Goal: Contribute content

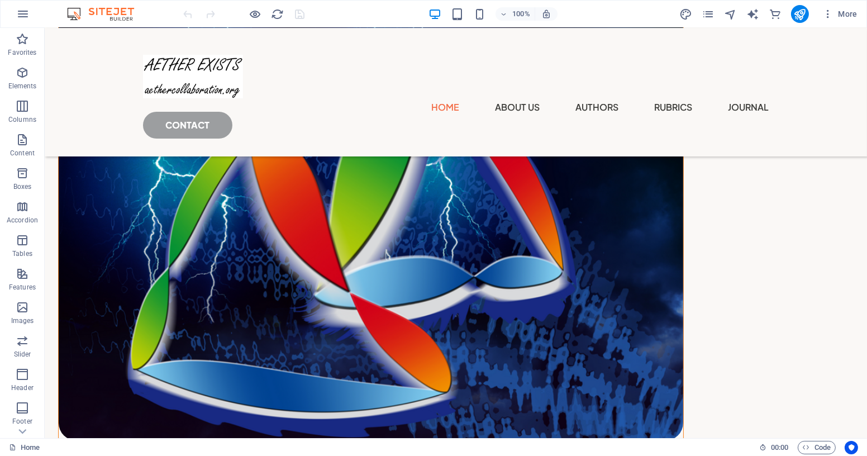
scroll to position [1315, 0]
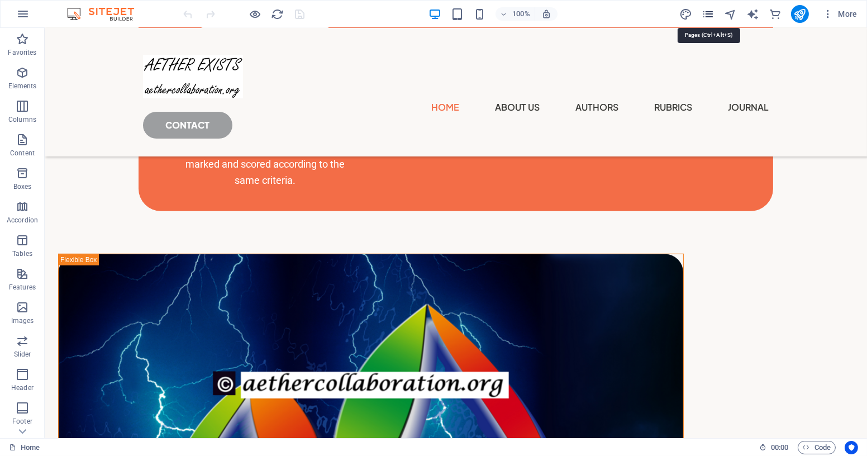
click at [711, 14] on icon "pages" at bounding box center [708, 14] width 13 height 13
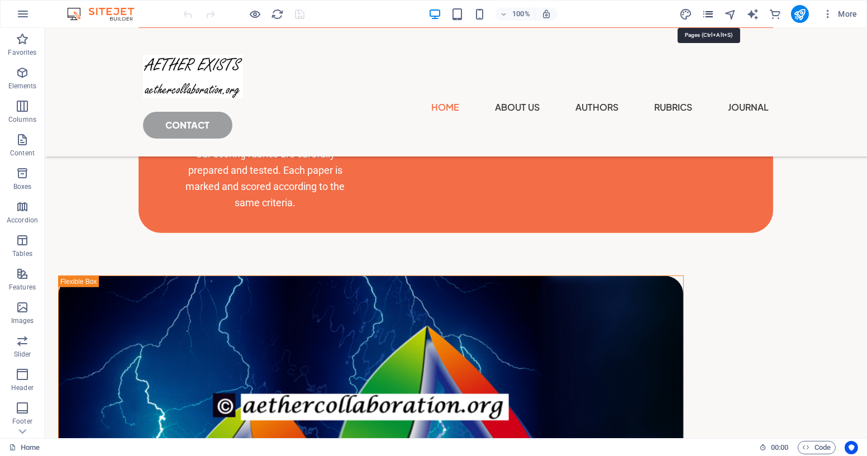
scroll to position [1469, 0]
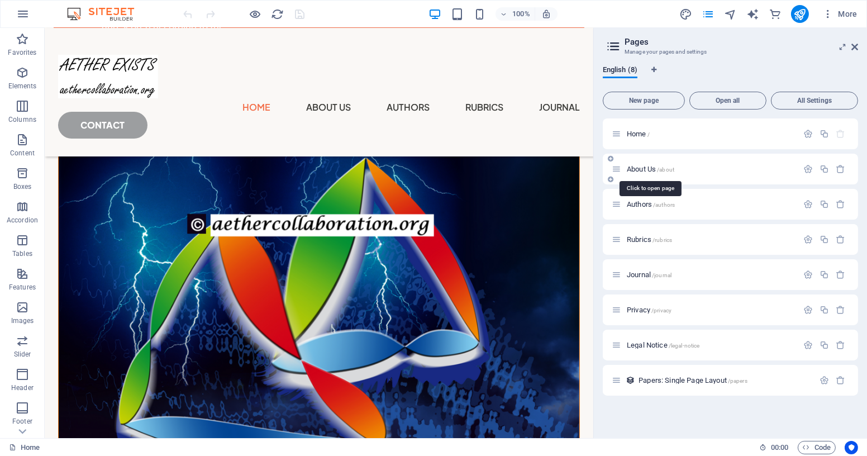
click at [644, 167] on span "About Us /about" at bounding box center [651, 169] width 48 height 8
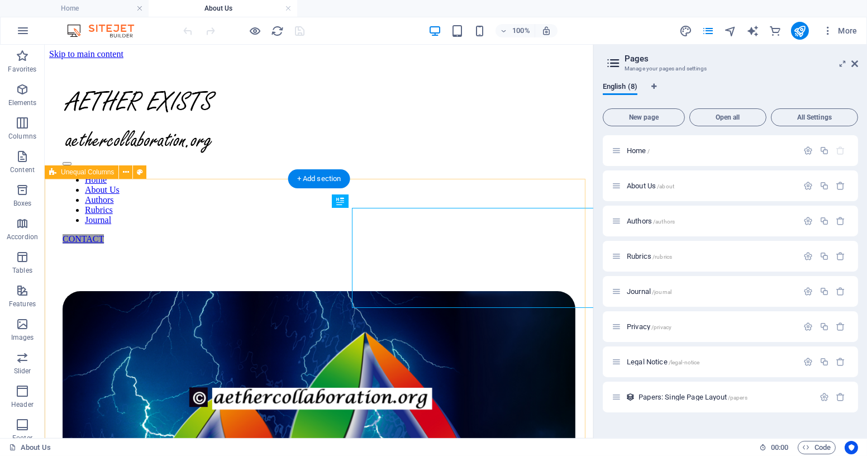
scroll to position [0, 0]
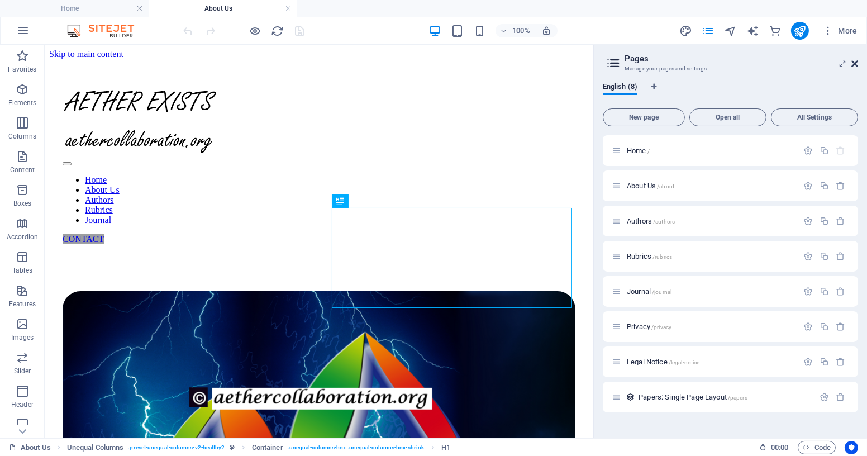
click at [855, 63] on icon at bounding box center [855, 63] width 7 height 9
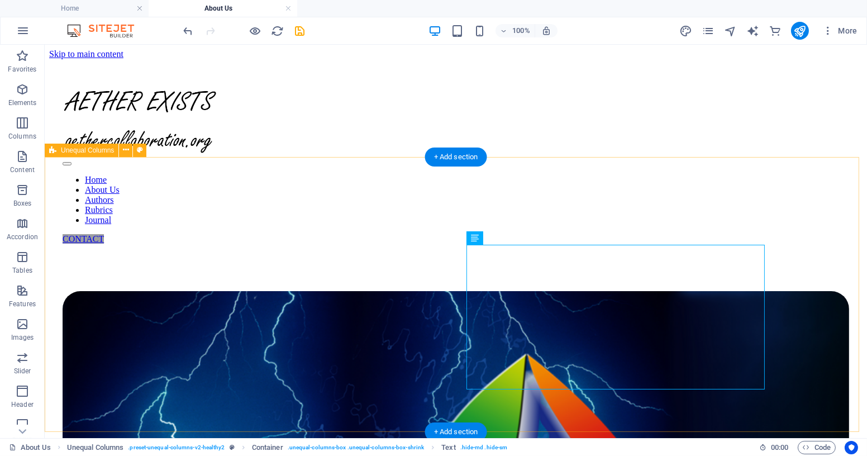
scroll to position [50, 0]
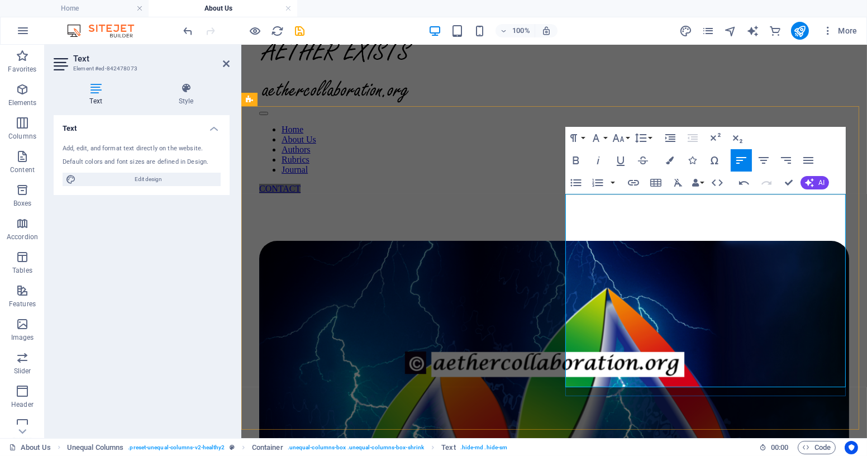
drag, startPoint x: 667, startPoint y: 281, endPoint x: 707, endPoint y: 285, distance: 40.5
drag, startPoint x: 650, startPoint y: 281, endPoint x: 670, endPoint y: 283, distance: 20.2
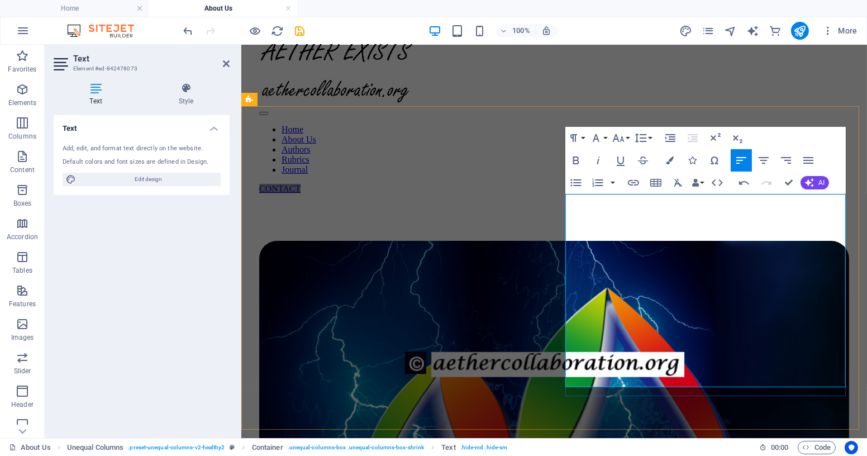
drag, startPoint x: 817, startPoint y: 281, endPoint x: 579, endPoint y: 301, distance: 238.9
drag, startPoint x: 750, startPoint y: 266, endPoint x: 773, endPoint y: 267, distance: 22.9
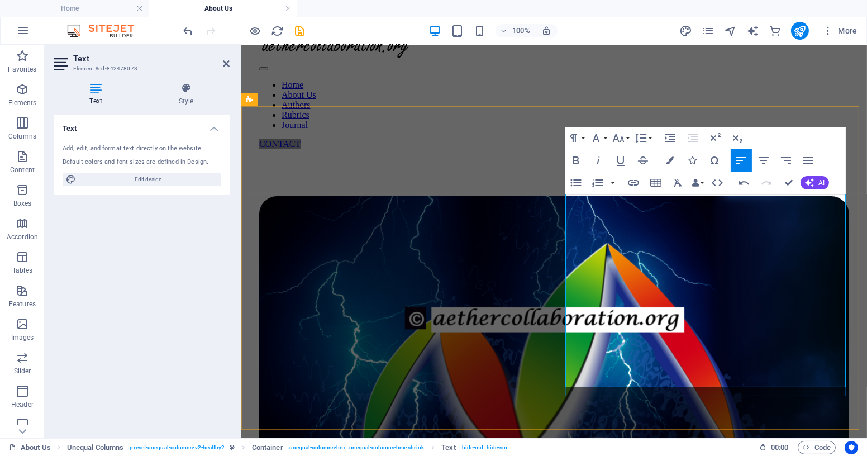
scroll to position [101, 0]
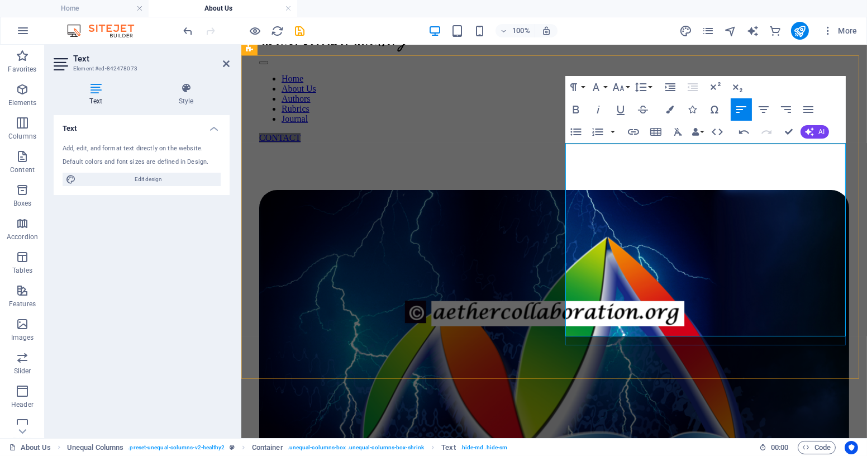
drag, startPoint x: 577, startPoint y: 279, endPoint x: 696, endPoint y: 282, distance: 118.5
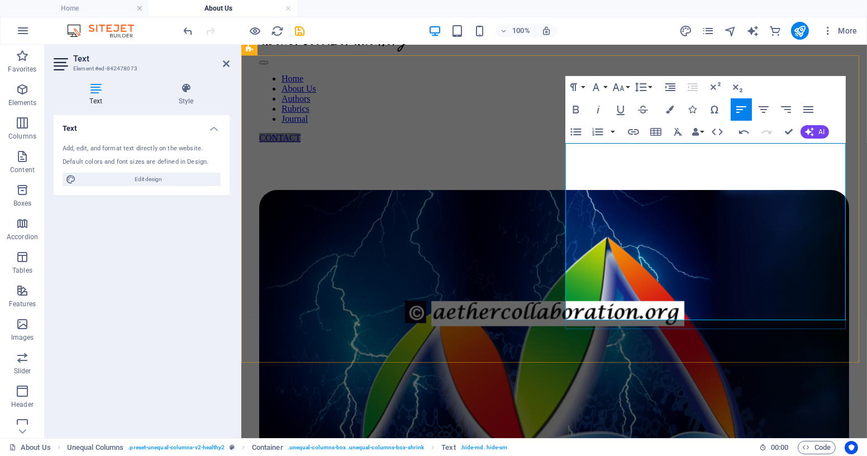
drag, startPoint x: 777, startPoint y: 312, endPoint x: 566, endPoint y: 282, distance: 213.3
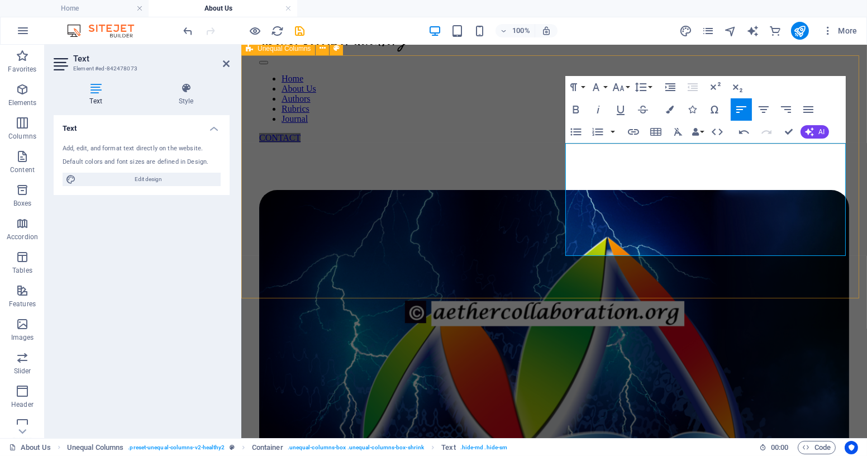
click at [547, 276] on div "How we started As a scientist, or while reading this - likely as a dissident sc…" at bounding box center [553, 457] width 617 height 592
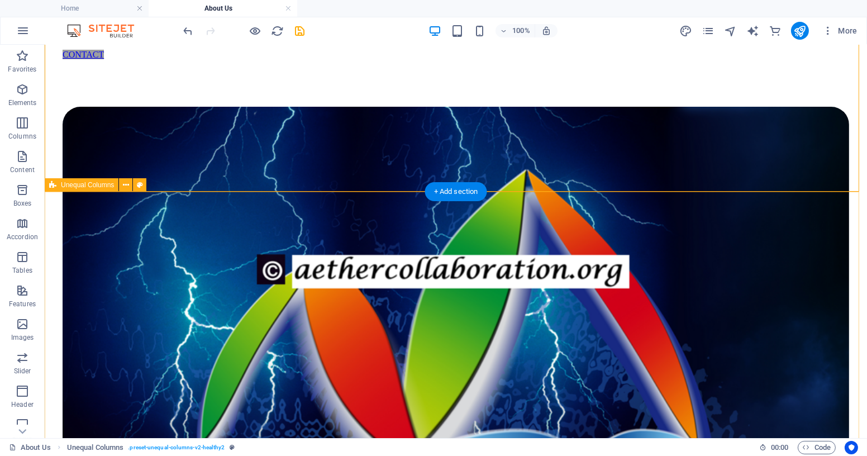
scroll to position [235, 0]
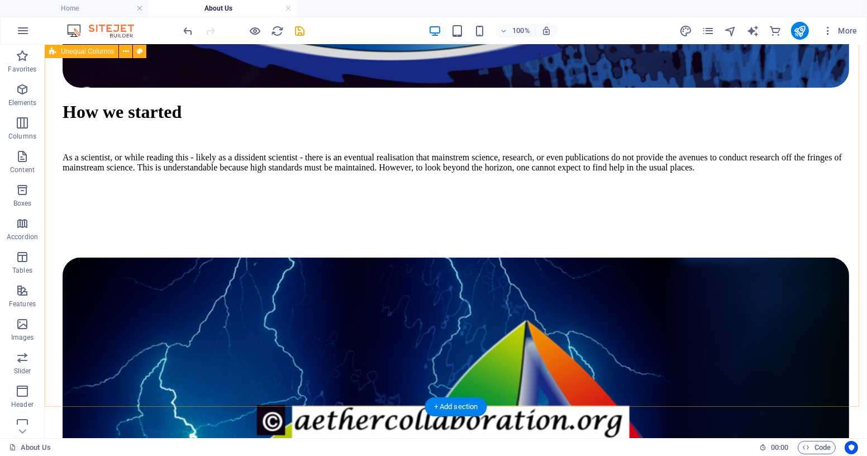
scroll to position [708, 0]
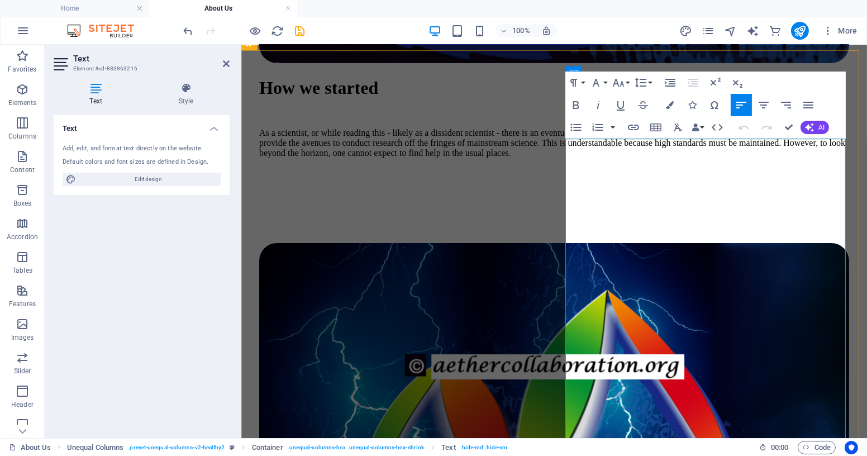
scroll to position [645, 0]
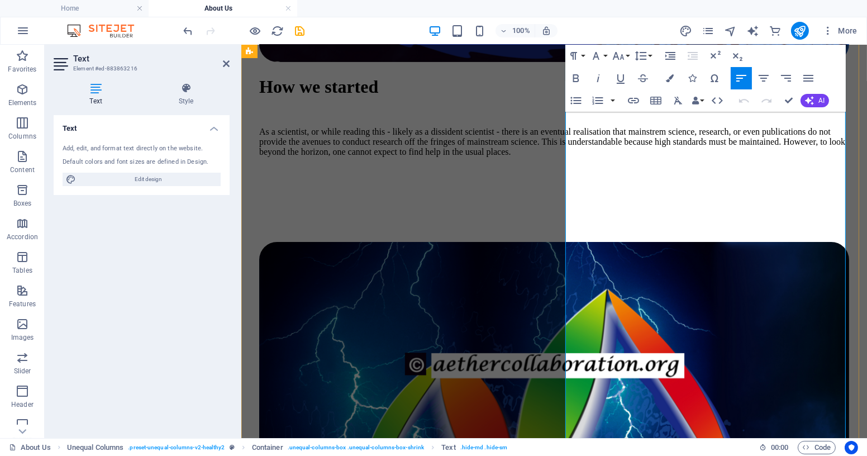
drag, startPoint x: 583, startPoint y: 363, endPoint x: 677, endPoint y: 363, distance: 94.4
drag, startPoint x: 766, startPoint y: 361, endPoint x: 803, endPoint y: 364, distance: 37.0
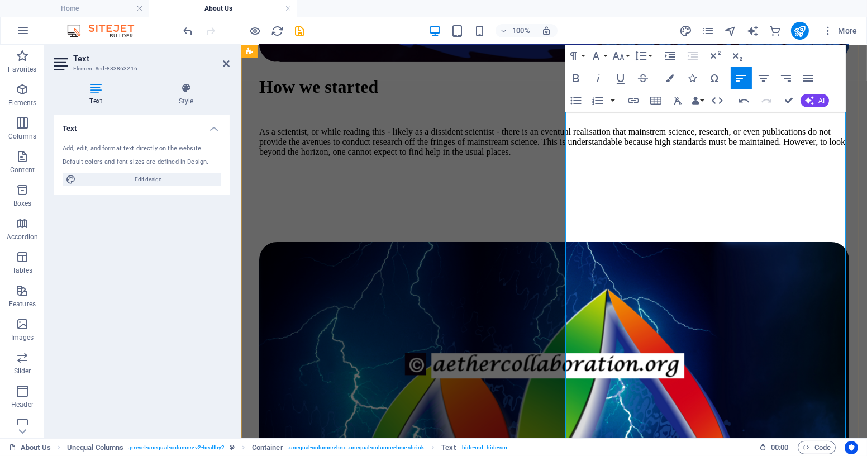
drag, startPoint x: 768, startPoint y: 362, endPoint x: 805, endPoint y: 363, distance: 36.9
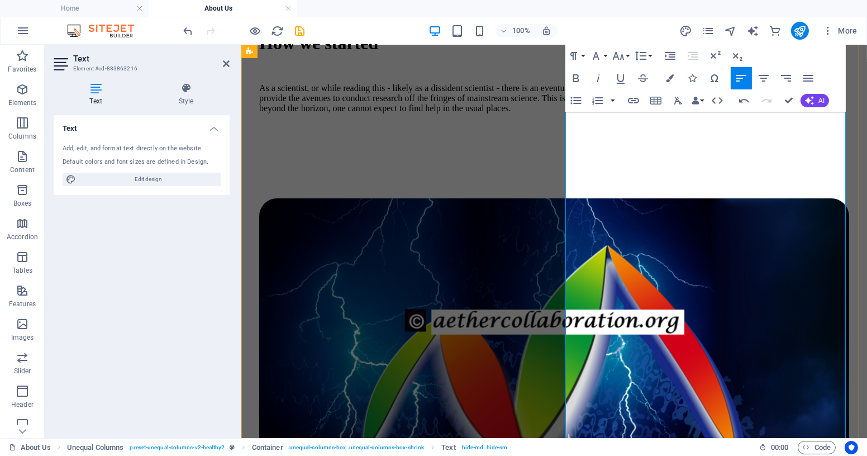
scroll to position [696, 0]
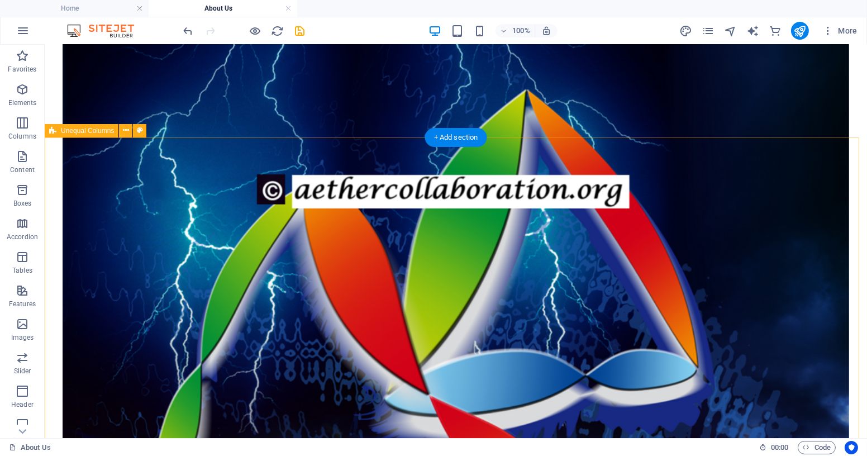
scroll to position [1731, 0]
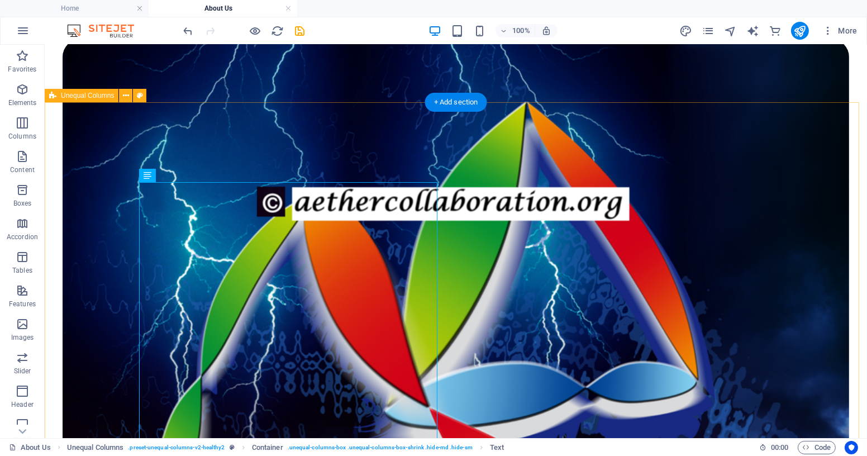
scroll to position [1715, 0]
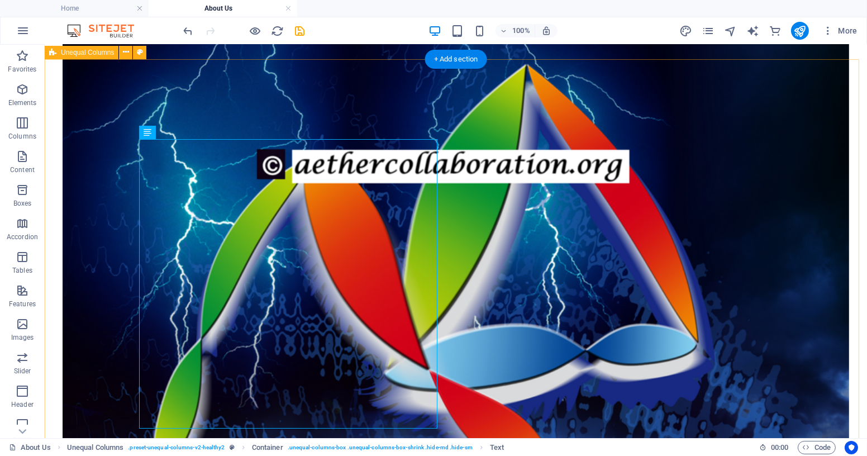
scroll to position [1801, 0]
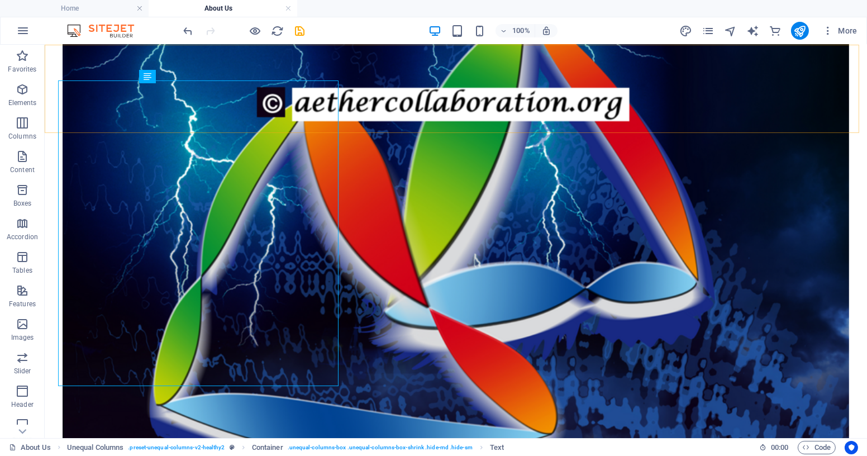
scroll to position [1815, 0]
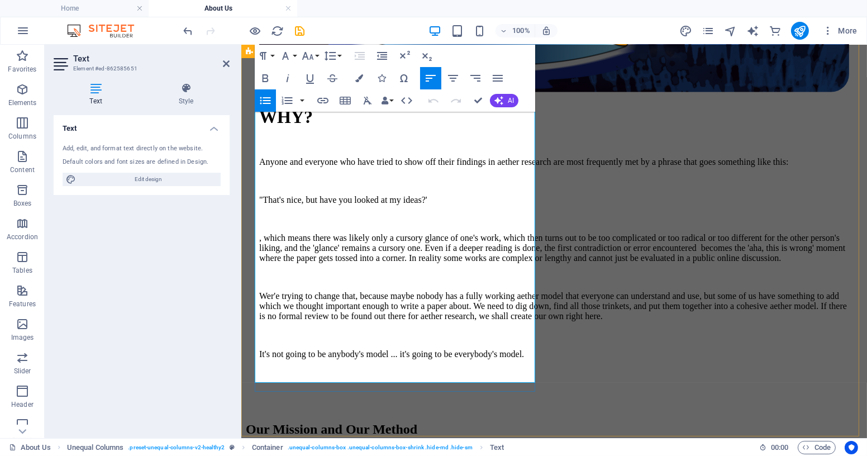
drag, startPoint x: 477, startPoint y: 99, endPoint x: 352, endPoint y: 100, distance: 125.2
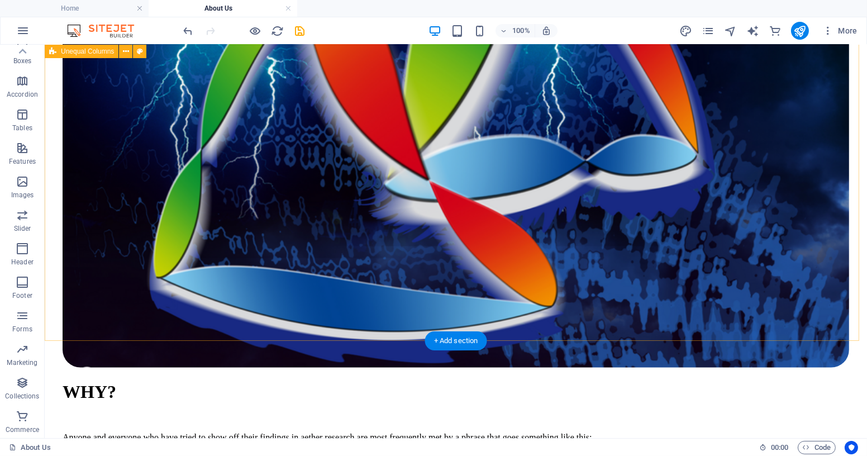
scroll to position [1910, 0]
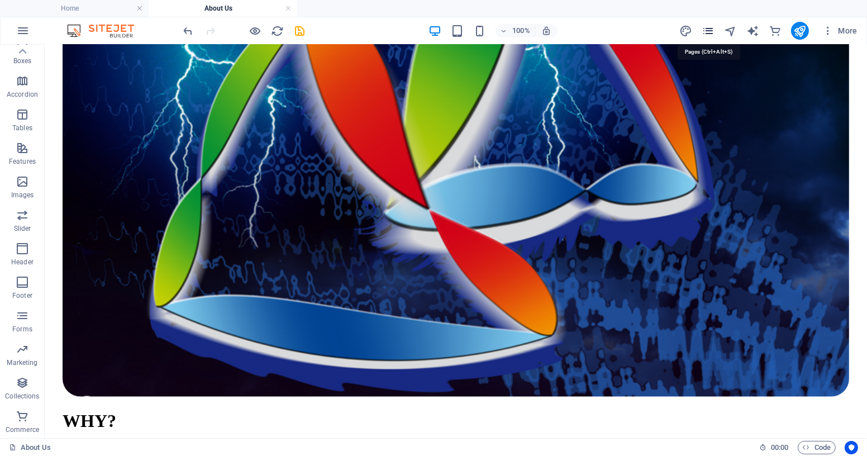
click at [711, 27] on icon "pages" at bounding box center [708, 31] width 13 height 13
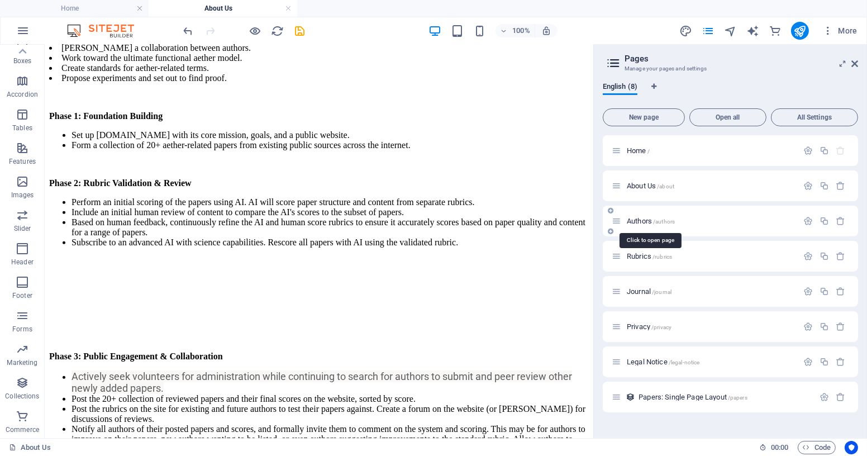
click at [640, 222] on span "Authors /authors" at bounding box center [651, 221] width 48 height 8
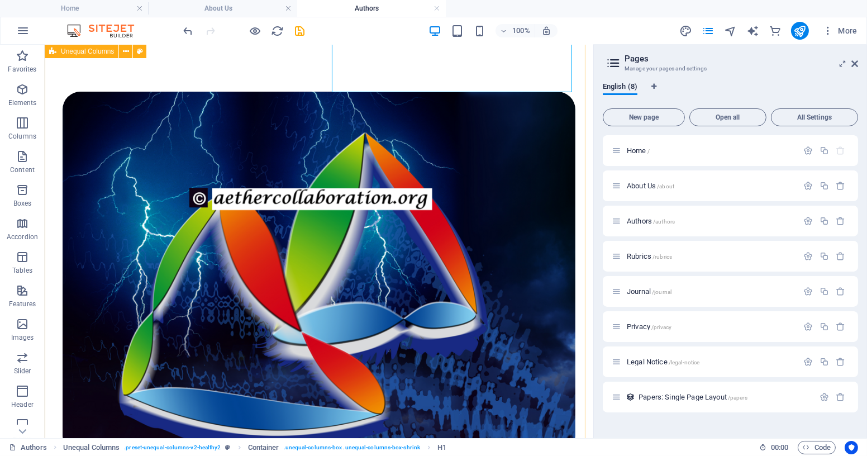
scroll to position [208, 0]
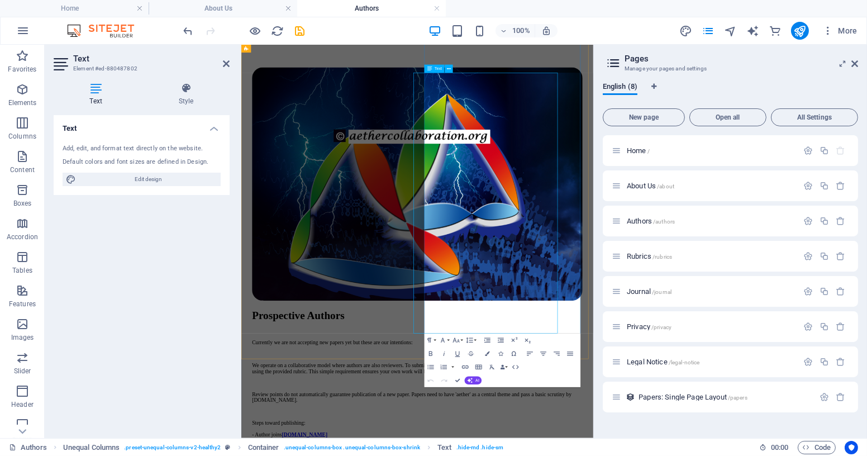
scroll to position [179, 0]
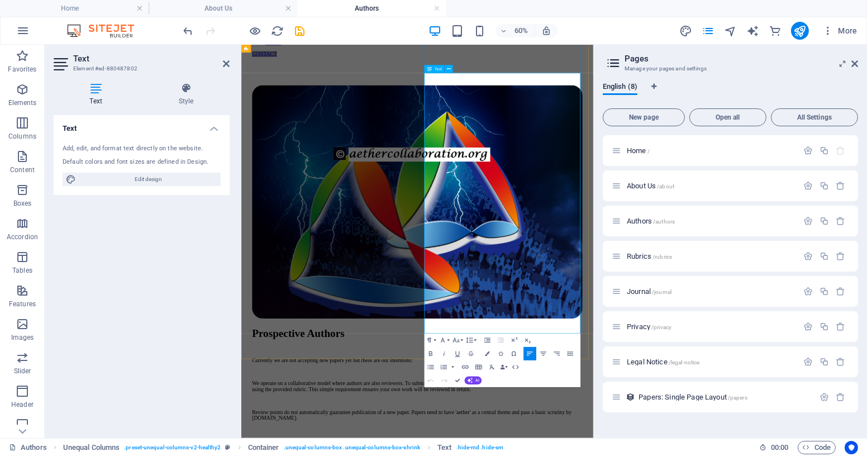
drag, startPoint x: 457, startPoint y: 379, endPoint x: 394, endPoint y: 314, distance: 91.3
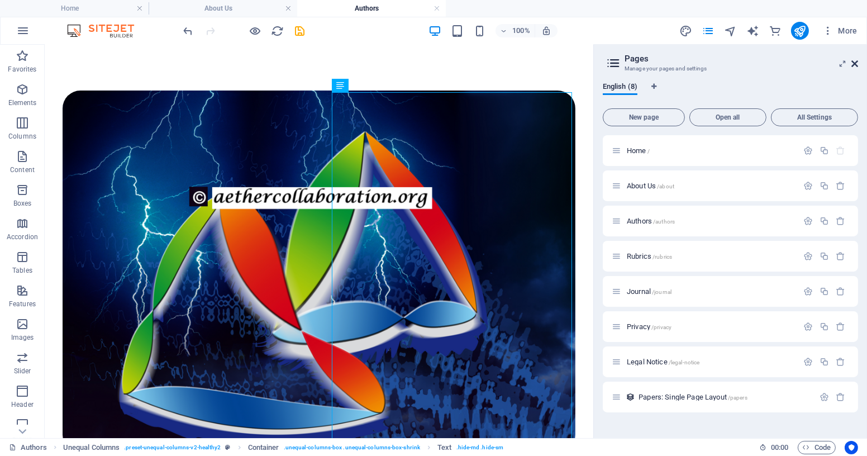
click at [856, 60] on icon at bounding box center [855, 63] width 7 height 9
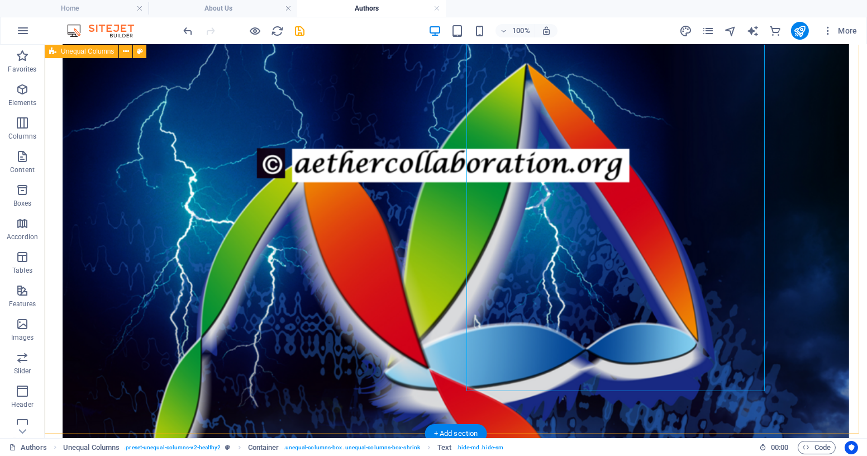
scroll to position [296, 0]
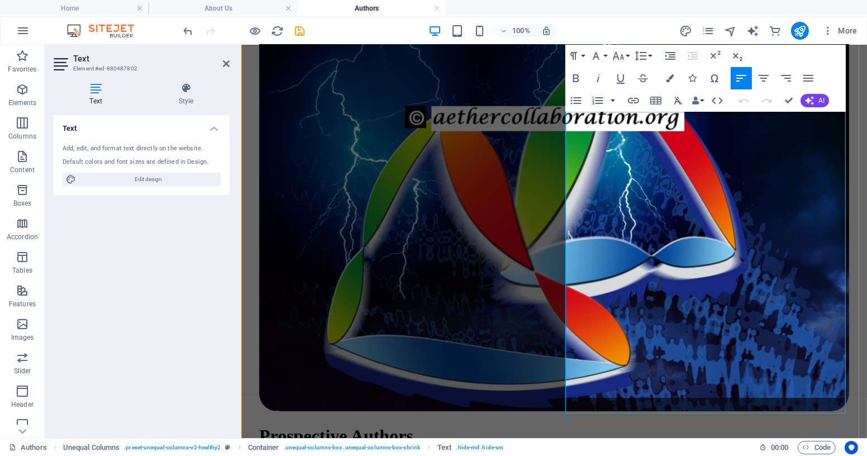
scroll to position [291, 0]
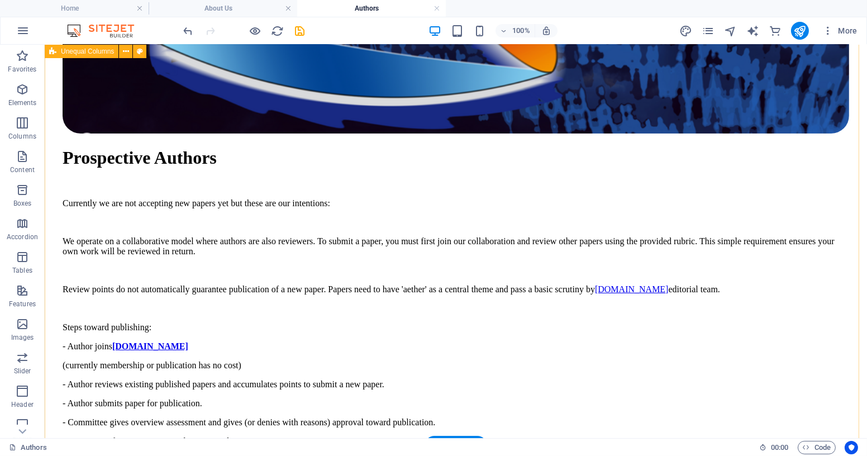
scroll to position [748, 0]
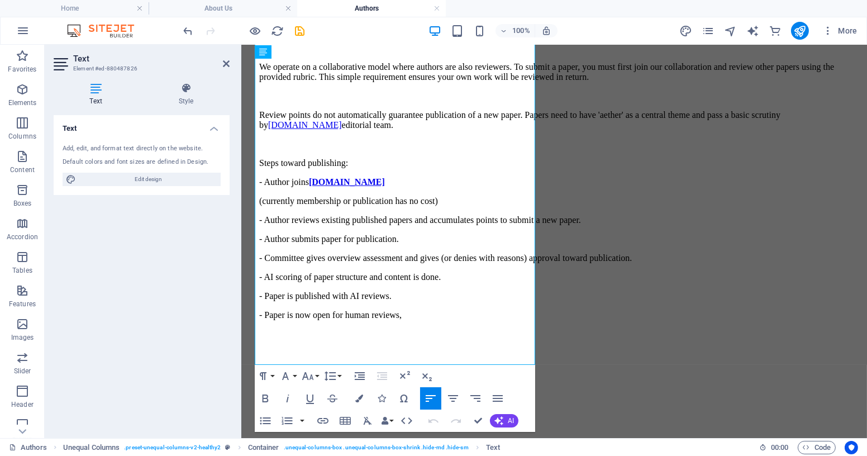
scroll to position [769, 0]
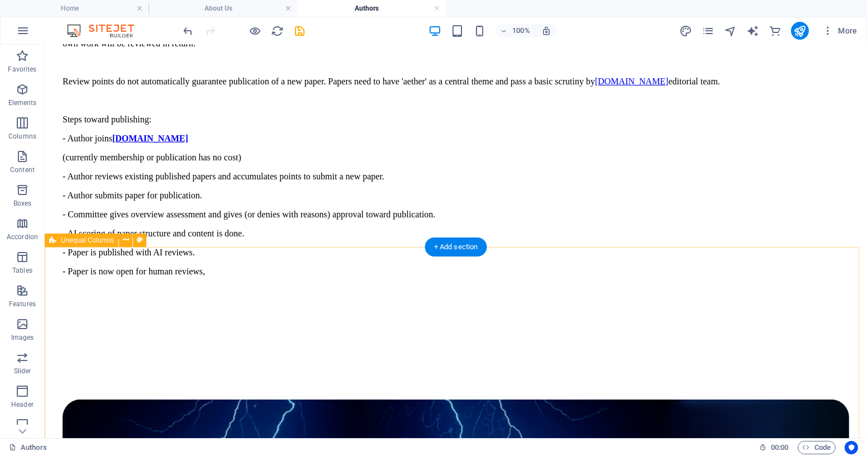
scroll to position [956, 0]
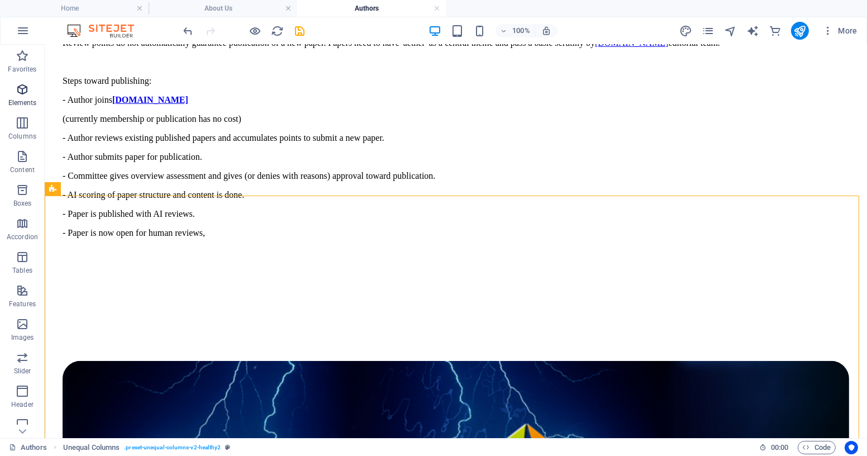
click at [16, 93] on icon "button" at bounding box center [22, 89] width 13 height 13
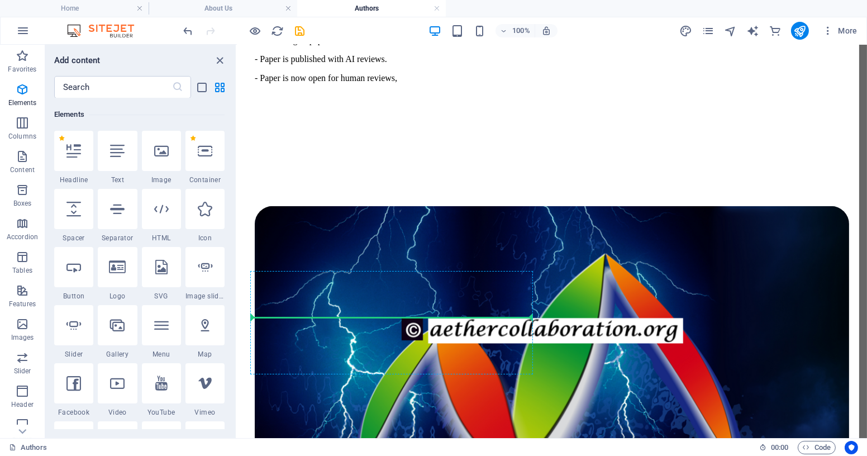
scroll to position [989, 0]
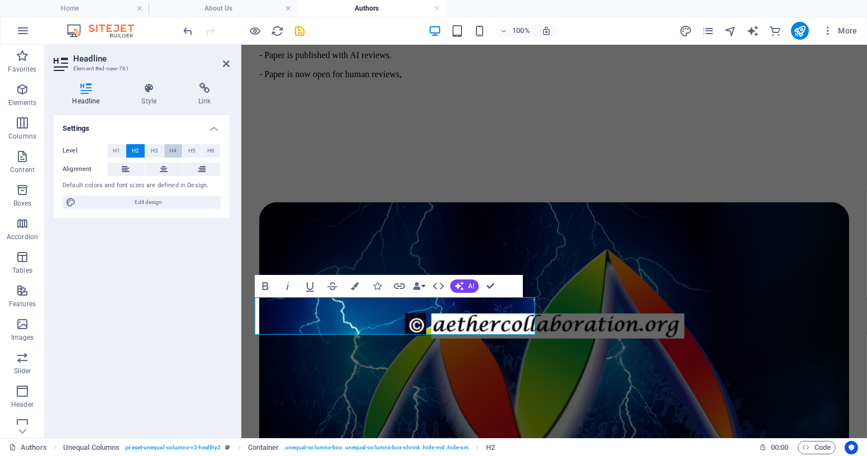
click at [173, 149] on span "H4" at bounding box center [172, 150] width 7 height 13
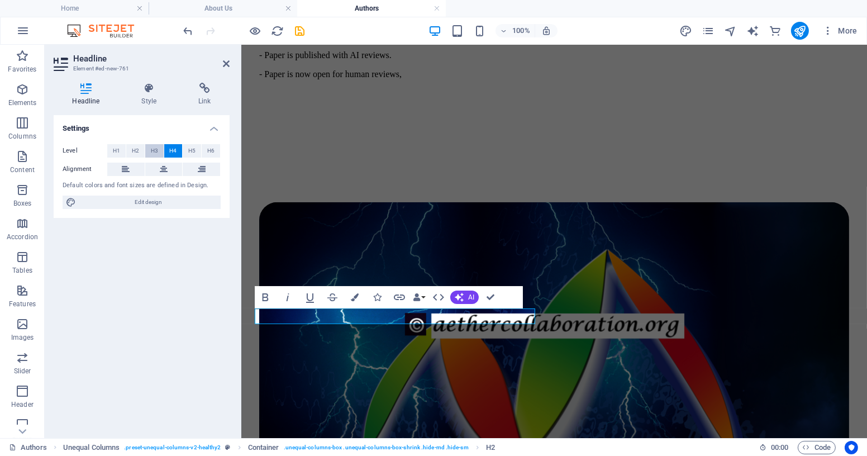
click at [154, 150] on span "H3" at bounding box center [154, 150] width 7 height 13
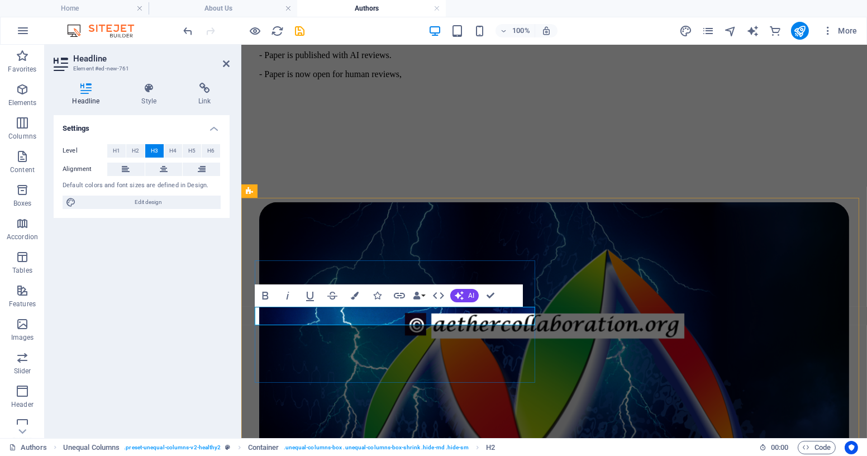
drag, startPoint x: 350, startPoint y: 315, endPoint x: 257, endPoint y: 312, distance: 92.8
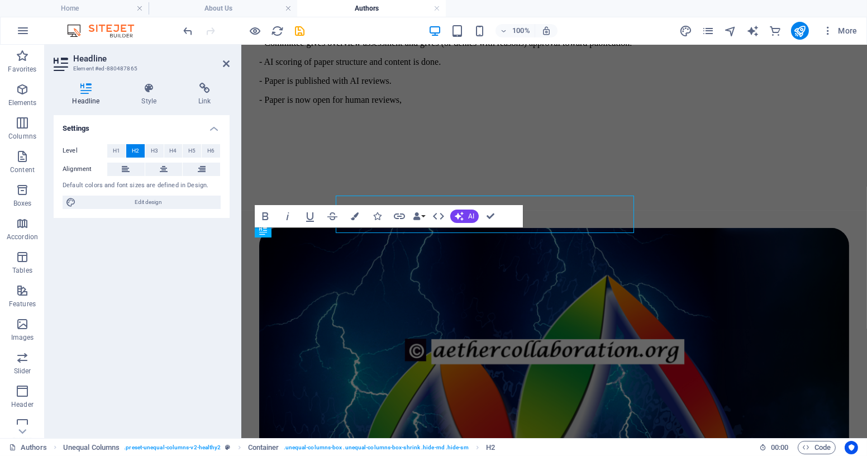
scroll to position [993, 0]
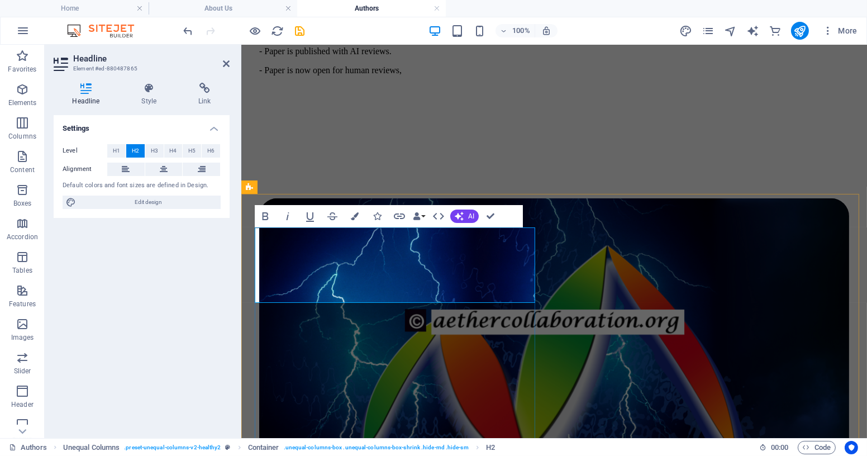
drag, startPoint x: 304, startPoint y: 248, endPoint x: 338, endPoint y: 270, distance: 41.1
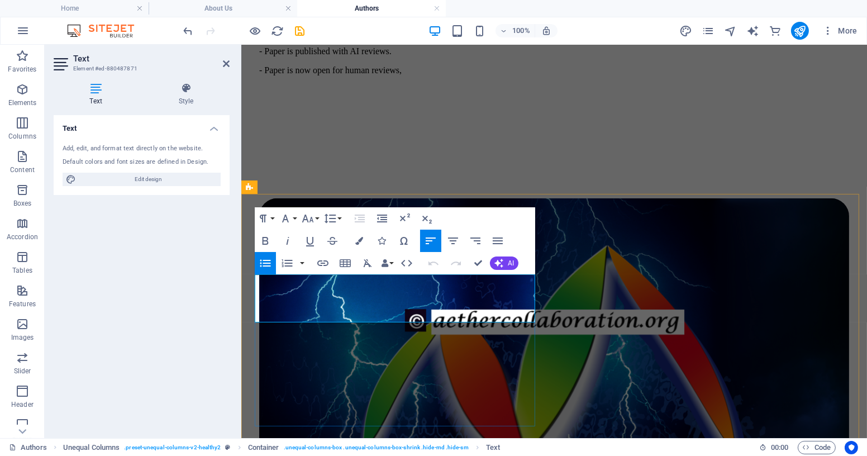
drag, startPoint x: 264, startPoint y: 281, endPoint x: 507, endPoint y: 286, distance: 243.7
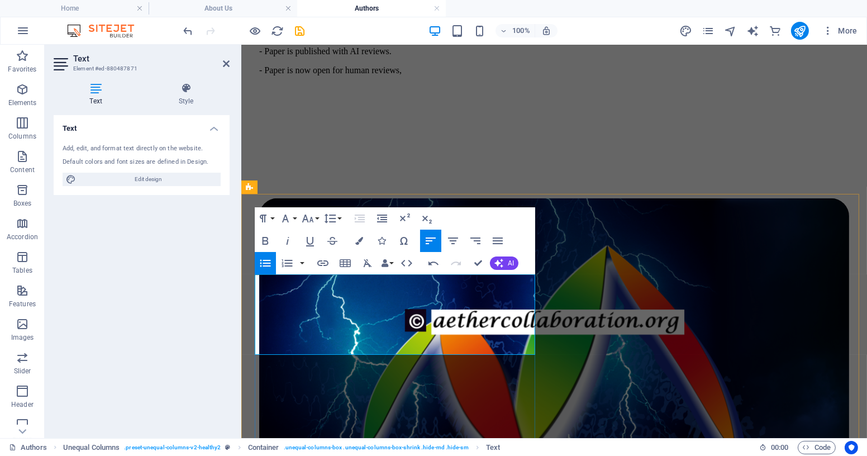
drag, startPoint x: 264, startPoint y: 329, endPoint x: 326, endPoint y: 341, distance: 63.2
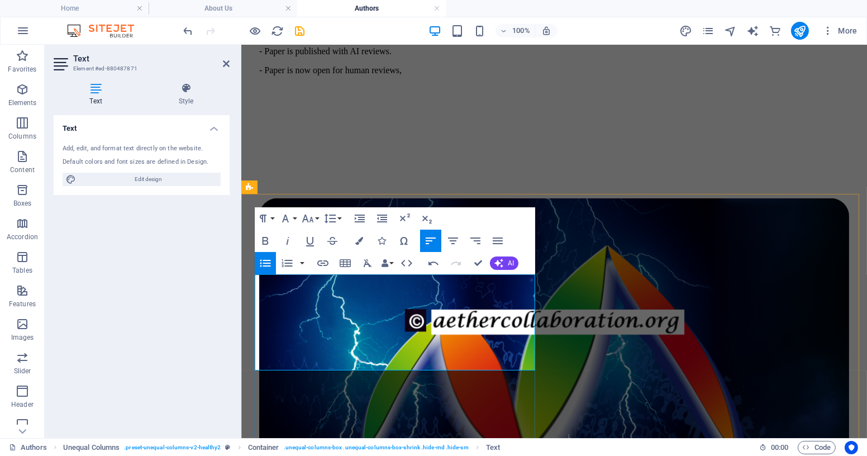
drag, startPoint x: 349, startPoint y: 314, endPoint x: 366, endPoint y: 323, distance: 19.5
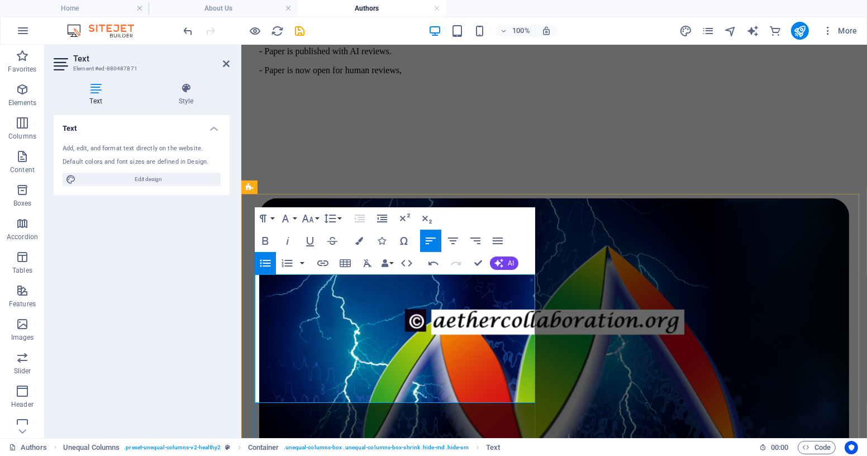
drag, startPoint x: 382, startPoint y: 329, endPoint x: 315, endPoint y: 348, distance: 70.2
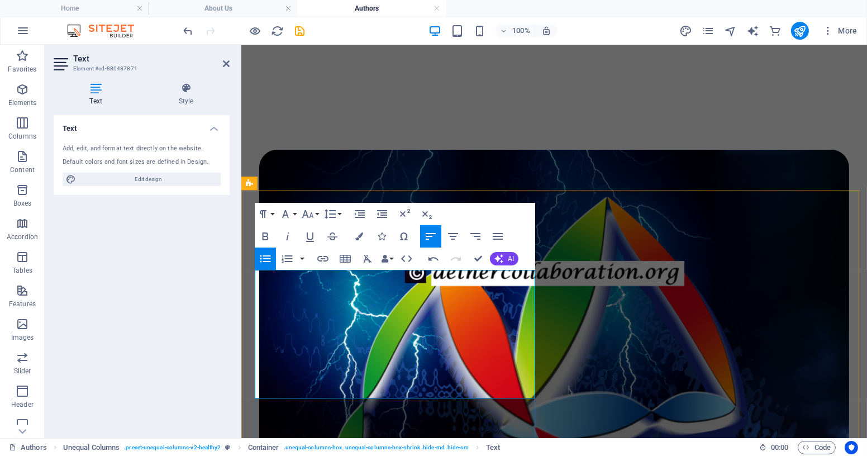
scroll to position [1044, 0]
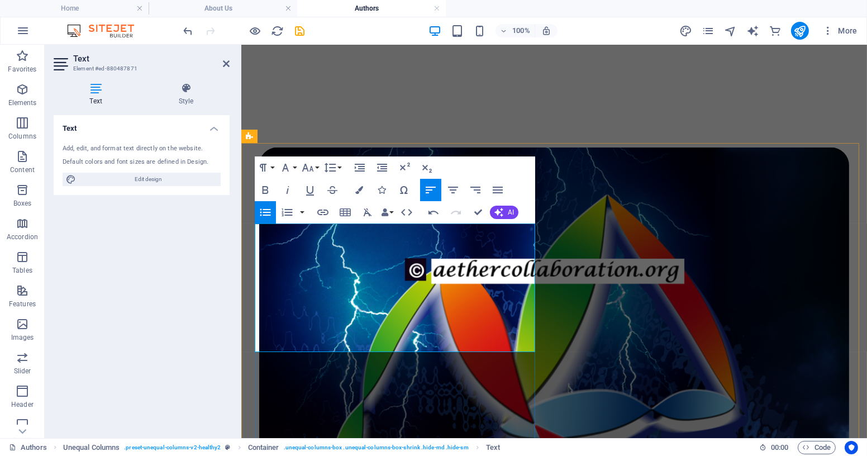
drag, startPoint x: 409, startPoint y: 248, endPoint x: 416, endPoint y: 252, distance: 8.1
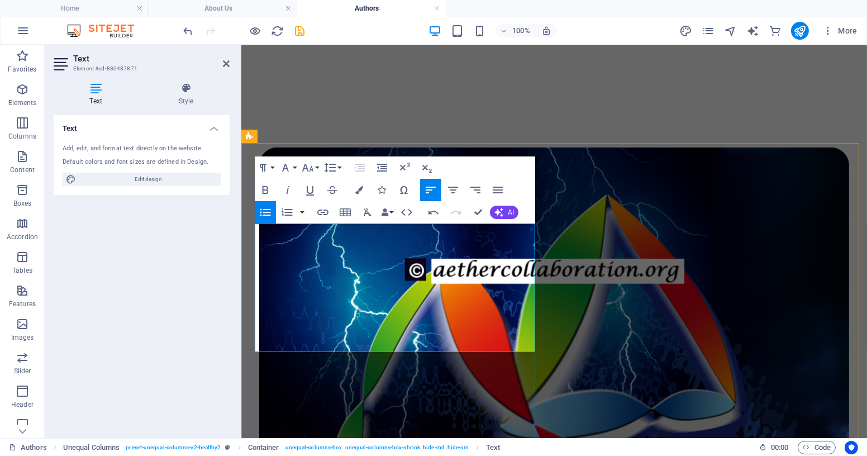
drag, startPoint x: 519, startPoint y: 246, endPoint x: 531, endPoint y: 272, distance: 28.5
drag, startPoint x: 367, startPoint y: 263, endPoint x: 374, endPoint y: 281, distance: 19.1
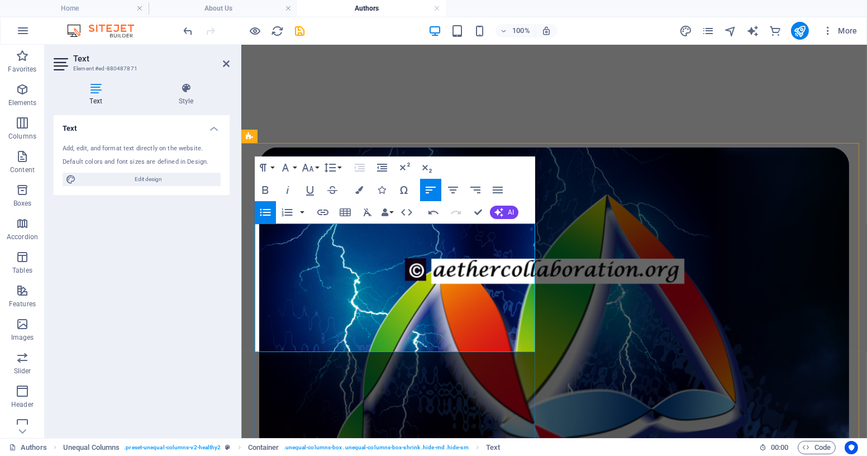
drag, startPoint x: 476, startPoint y: 262, endPoint x: 497, endPoint y: 263, distance: 21.3
drag, startPoint x: 515, startPoint y: 262, endPoint x: 524, endPoint y: 281, distance: 21.5
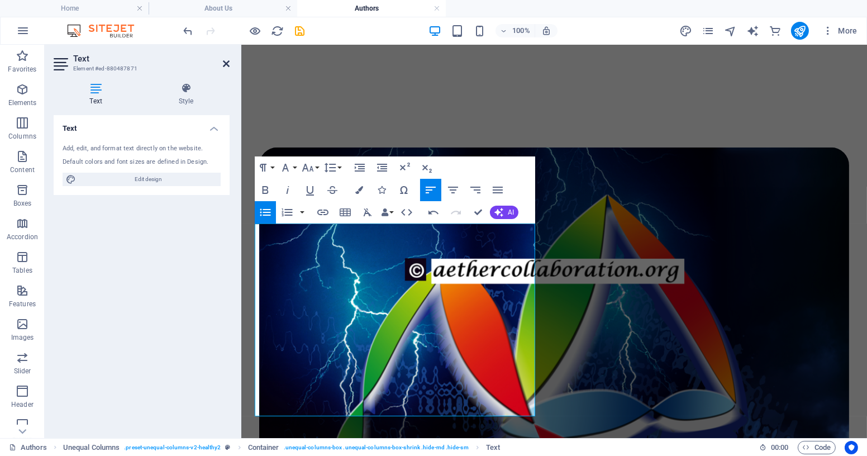
click at [223, 62] on icon at bounding box center [226, 63] width 7 height 9
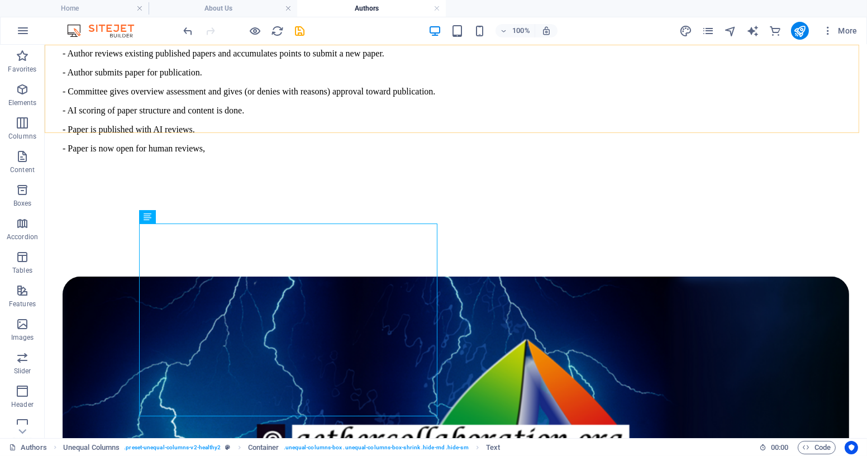
scroll to position [1011, 0]
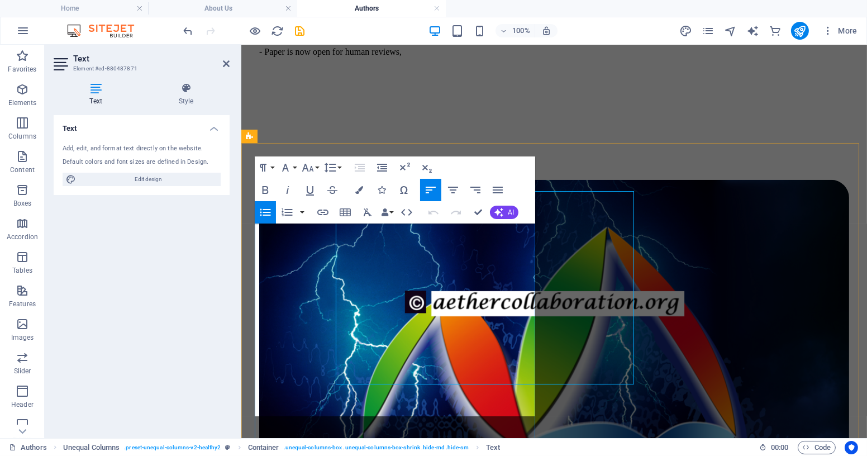
scroll to position [1044, 0]
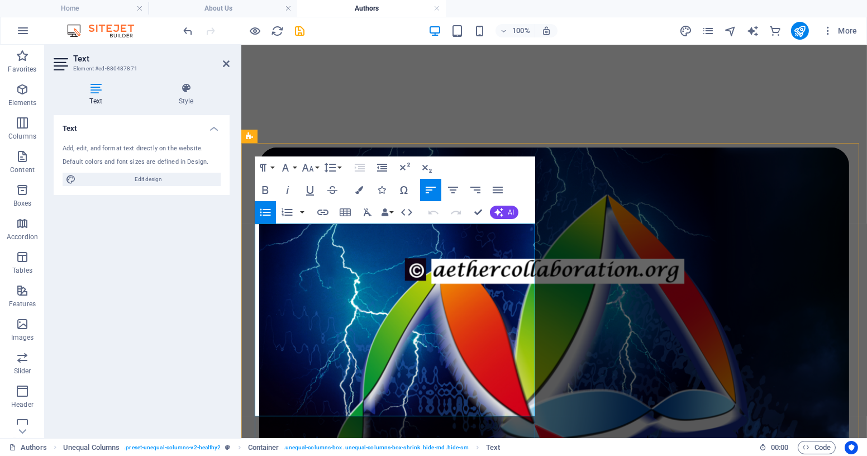
drag, startPoint x: 428, startPoint y: 281, endPoint x: 453, endPoint y: 298, distance: 30.9
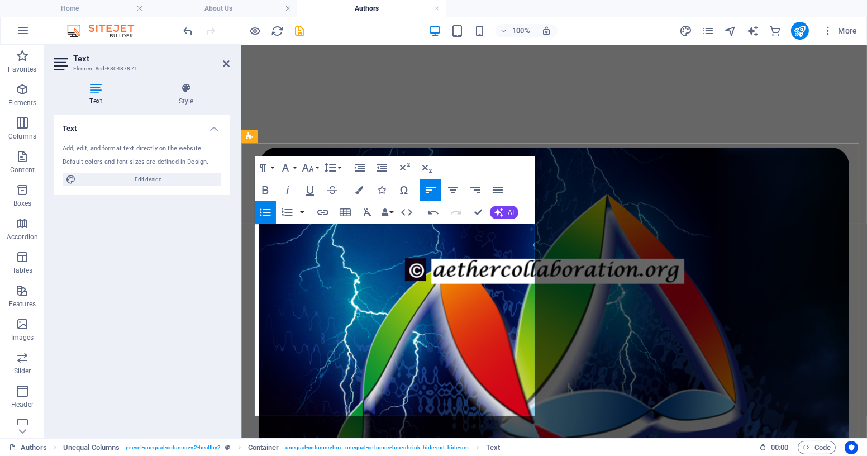
drag, startPoint x: 264, startPoint y: 279, endPoint x: 296, endPoint y: 359, distance: 86.5
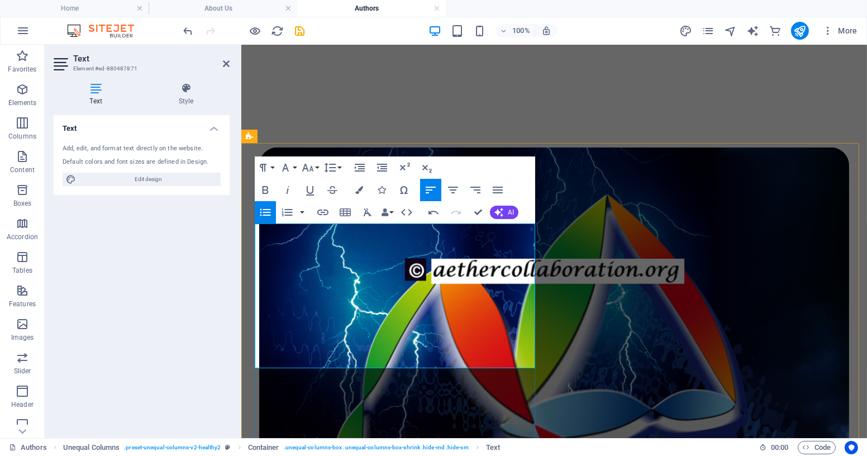
drag, startPoint x: 483, startPoint y: 327, endPoint x: 490, endPoint y: 333, distance: 9.1
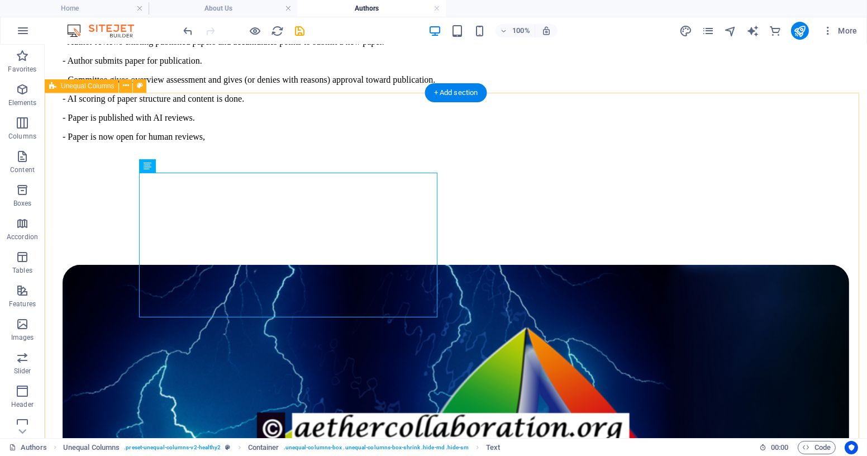
scroll to position [1062, 0]
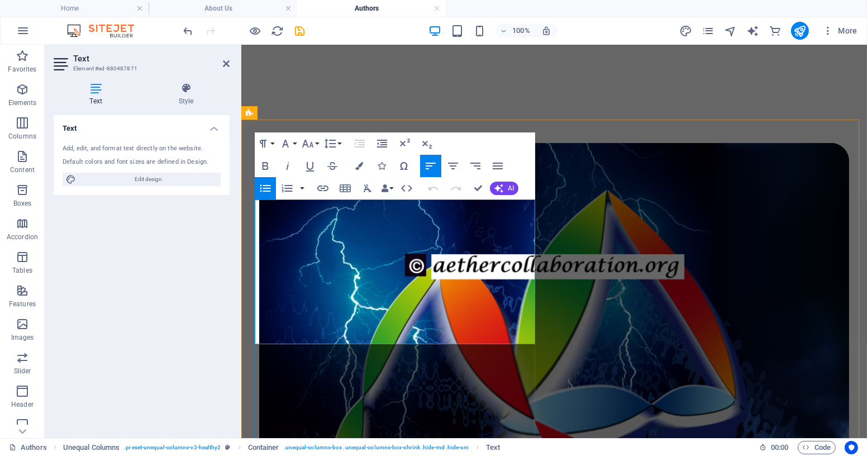
scroll to position [1044, 0]
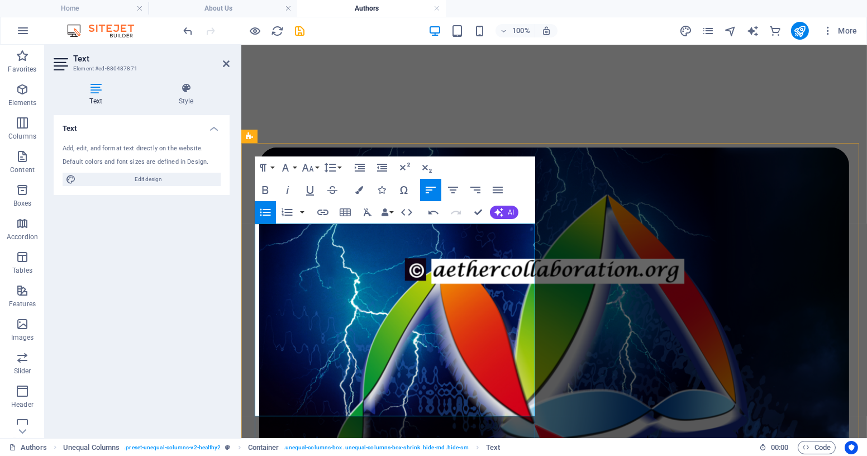
drag, startPoint x: 331, startPoint y: 345, endPoint x: 348, endPoint y: 350, distance: 18.0
drag, startPoint x: 405, startPoint y: 343, endPoint x: 525, endPoint y: 355, distance: 120.2
drag, startPoint x: 294, startPoint y: 360, endPoint x: 332, endPoint y: 365, distance: 38.4
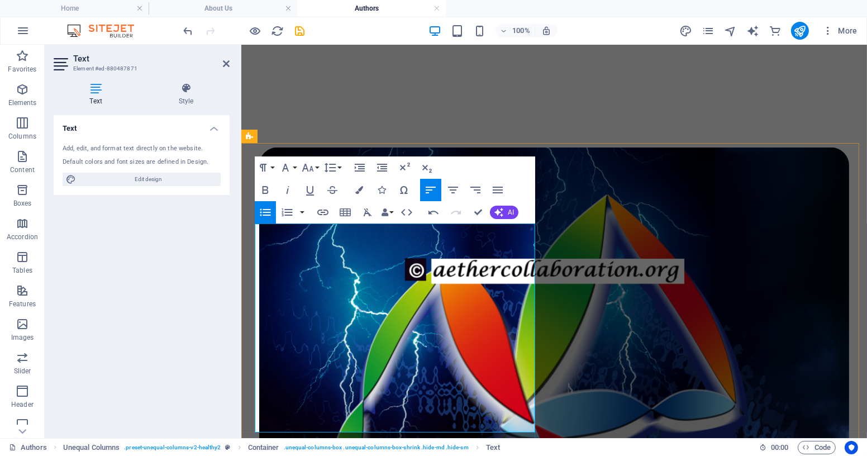
drag, startPoint x: 300, startPoint y: 358, endPoint x: 366, endPoint y: 378, distance: 69.5
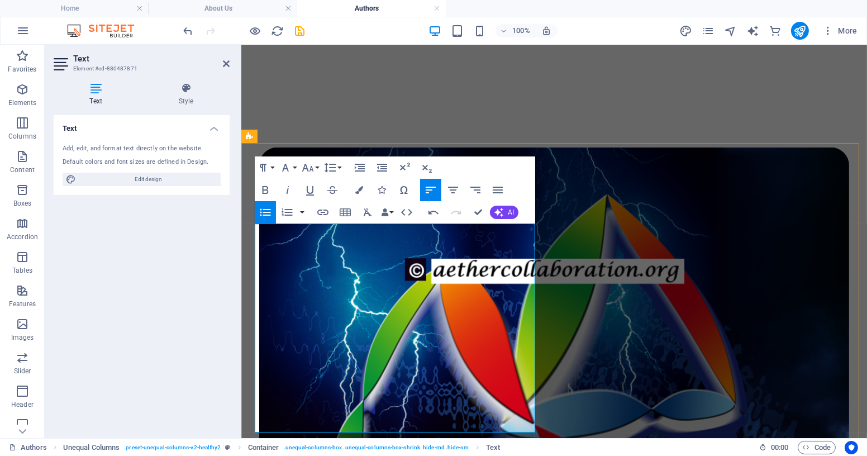
drag, startPoint x: 479, startPoint y: 407, endPoint x: 446, endPoint y: 423, distance: 36.7
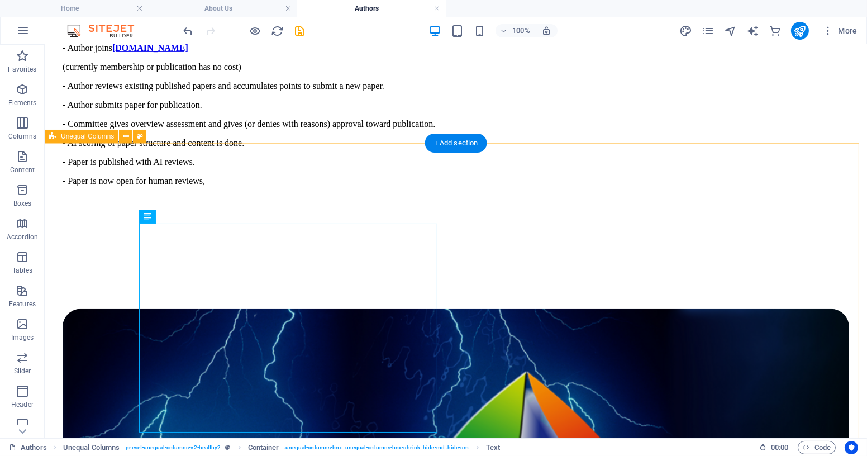
scroll to position [1062, 0]
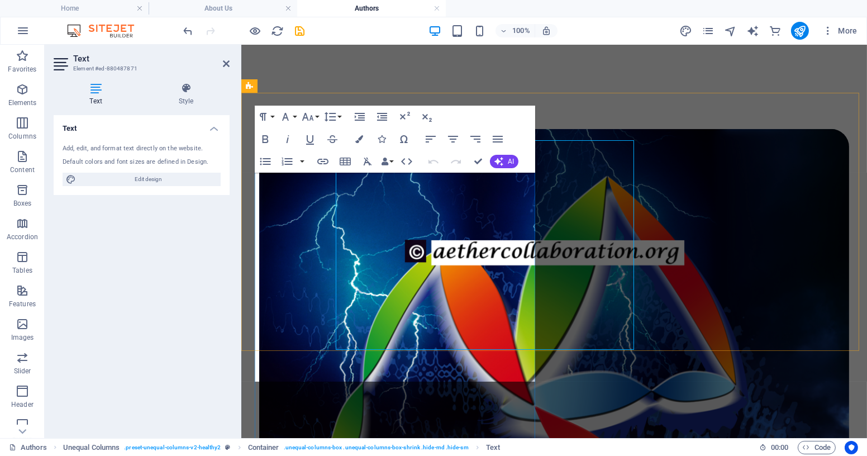
scroll to position [1095, 0]
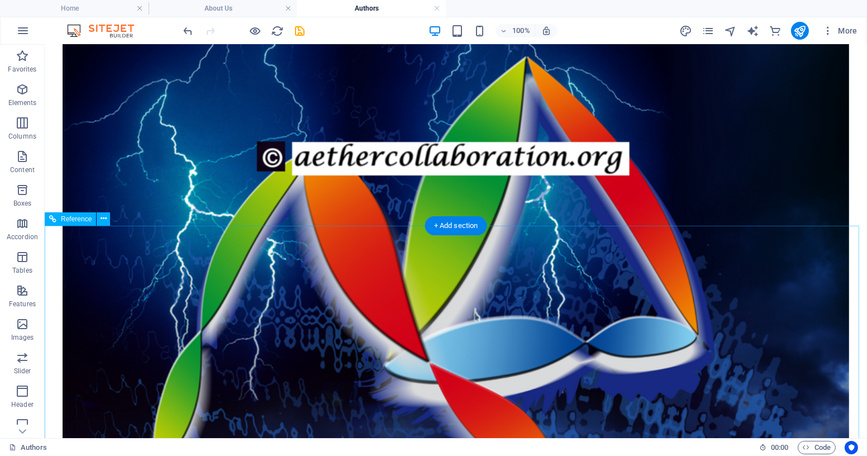
scroll to position [1164, 0]
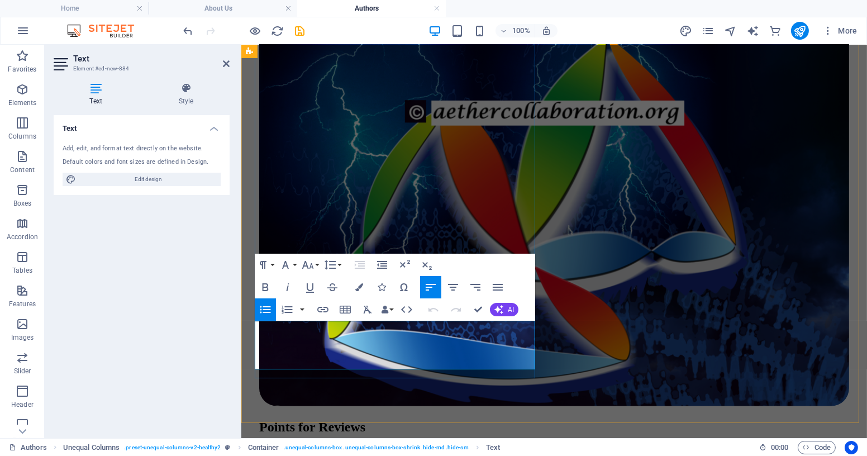
drag, startPoint x: 265, startPoint y: 345, endPoint x: 325, endPoint y: 365, distance: 63.3
drag, startPoint x: 339, startPoint y: 346, endPoint x: 265, endPoint y: 350, distance: 73.3
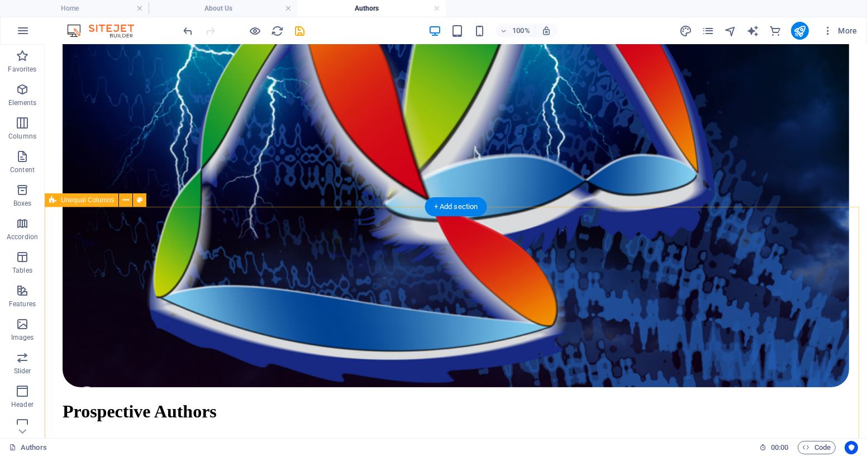
scroll to position [255, 0]
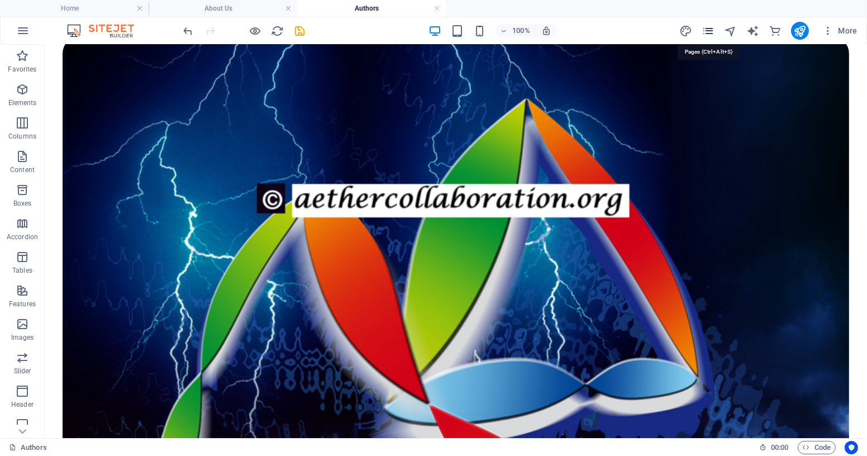
click at [709, 30] on icon "pages" at bounding box center [708, 31] width 13 height 13
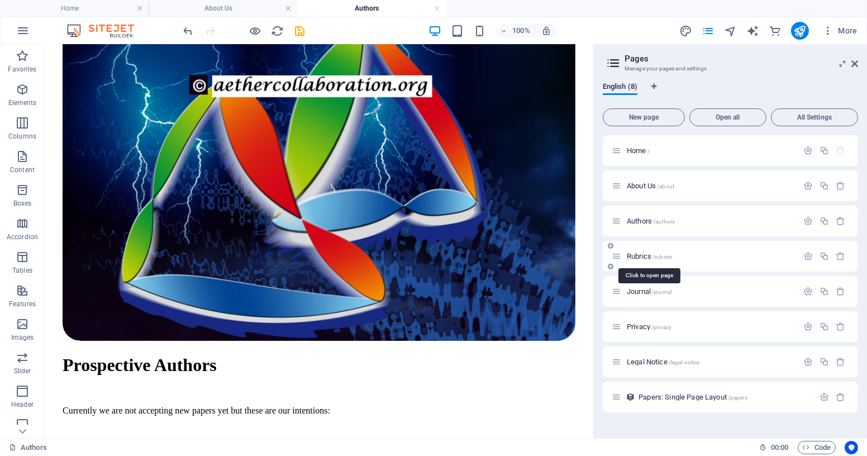
click at [640, 254] on span "Rubrics /rubrics" at bounding box center [649, 256] width 45 height 8
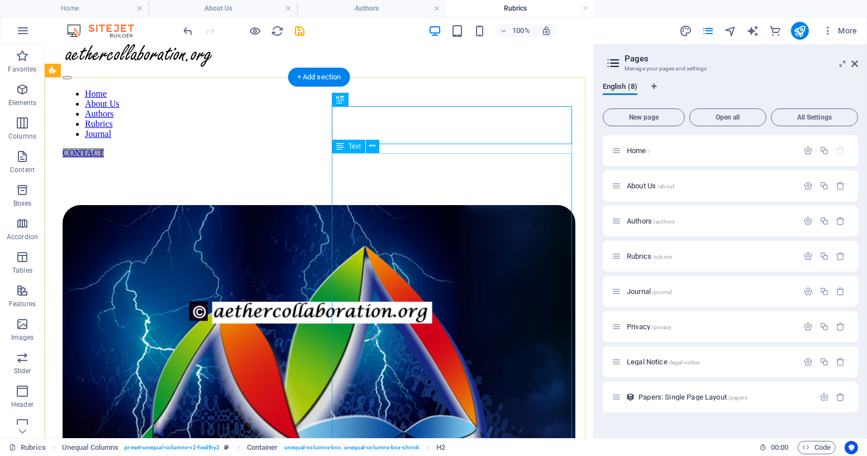
scroll to position [50, 0]
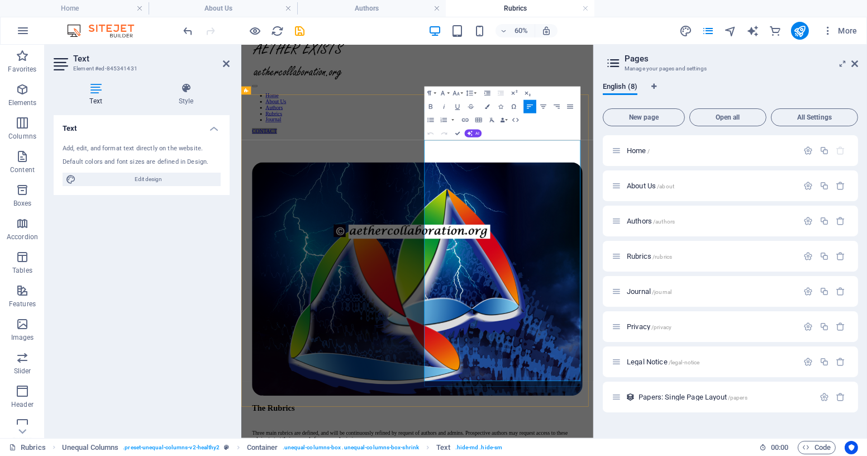
click at [856, 63] on icon at bounding box center [855, 63] width 7 height 9
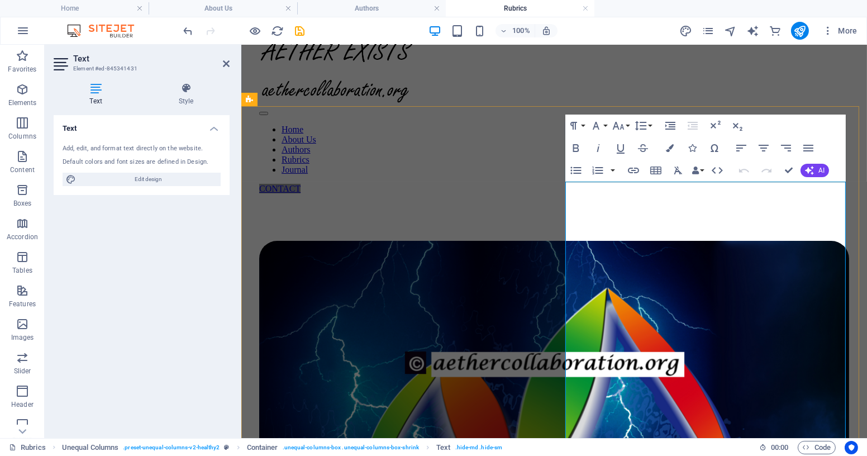
drag, startPoint x: 705, startPoint y: 270, endPoint x: 714, endPoint y: 271, distance: 9.0
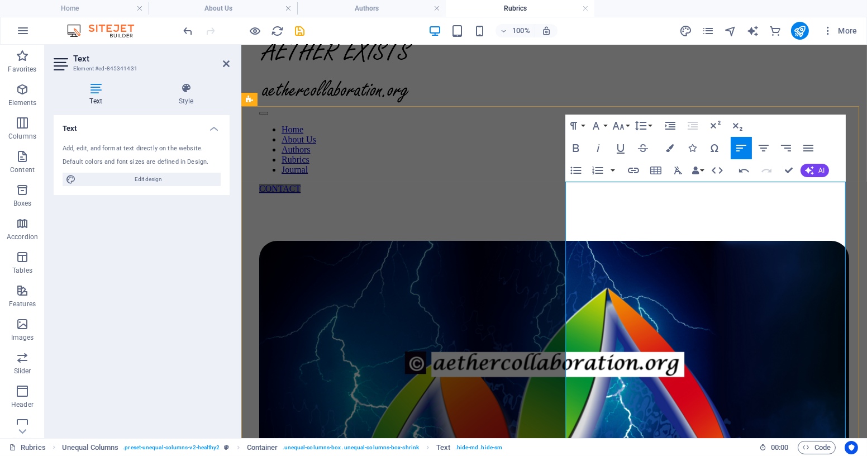
drag, startPoint x: 705, startPoint y: 269, endPoint x: 707, endPoint y: 296, distance: 27.0
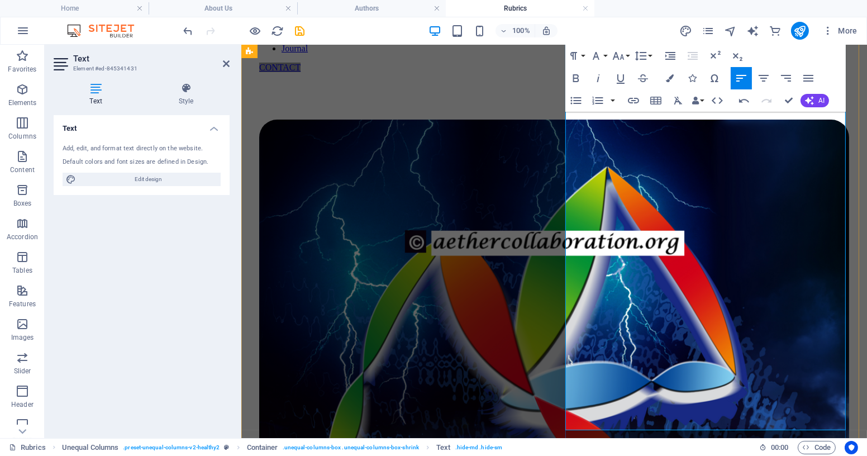
scroll to position [179, 0]
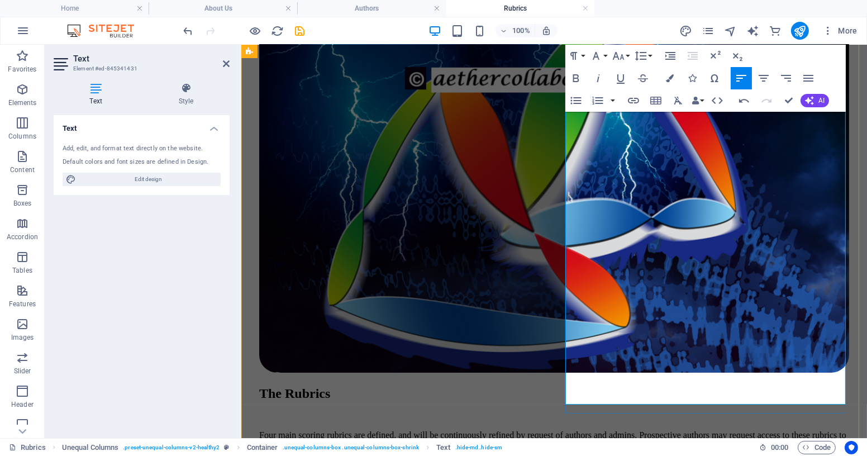
scroll to position [336, 0]
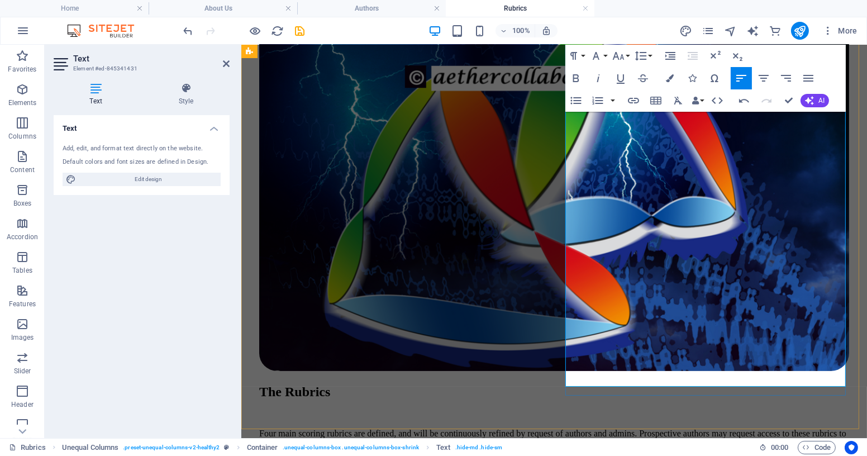
drag, startPoint x: 688, startPoint y: 363, endPoint x: 687, endPoint y: 373, distance: 9.5
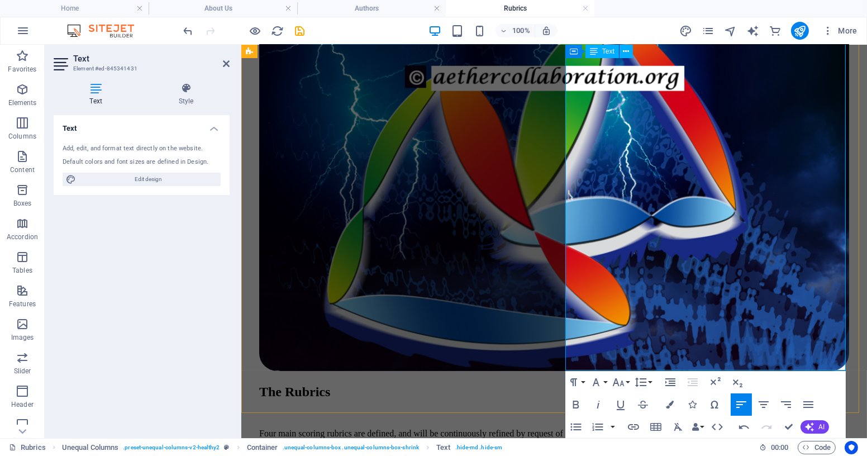
drag, startPoint x: 601, startPoint y: 362, endPoint x: 614, endPoint y: 362, distance: 12.9
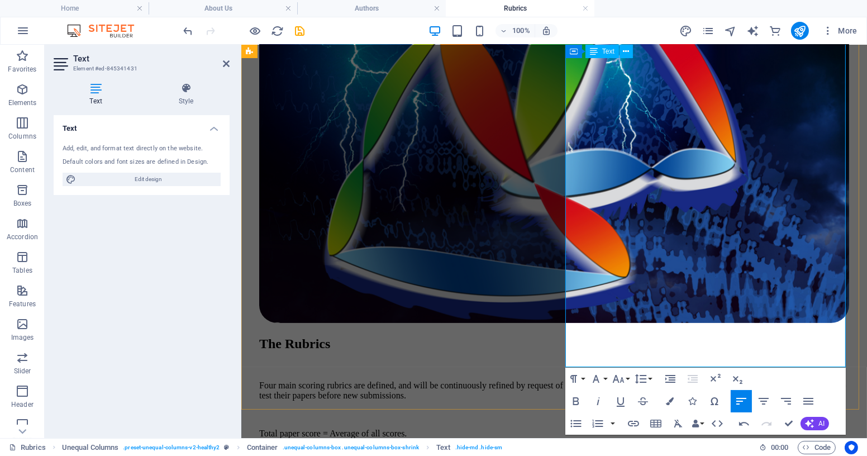
scroll to position [387, 0]
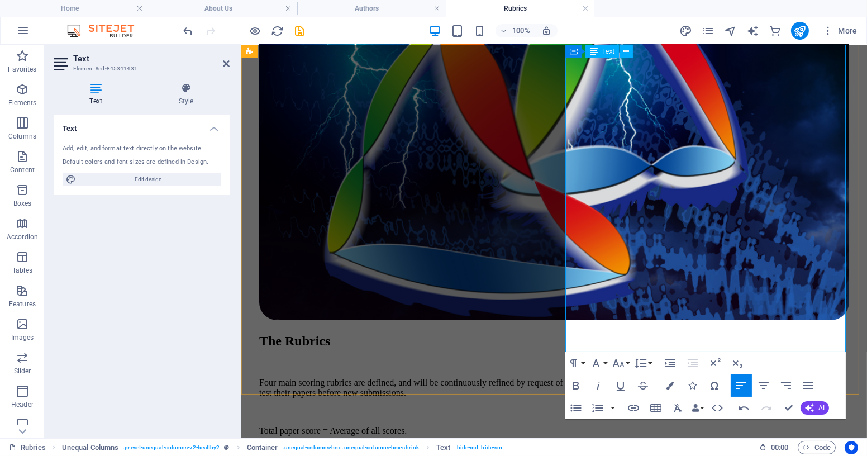
drag, startPoint x: 805, startPoint y: 311, endPoint x: 603, endPoint y: 327, distance: 202.4
drag, startPoint x: 585, startPoint y: 343, endPoint x: 642, endPoint y: 346, distance: 57.7
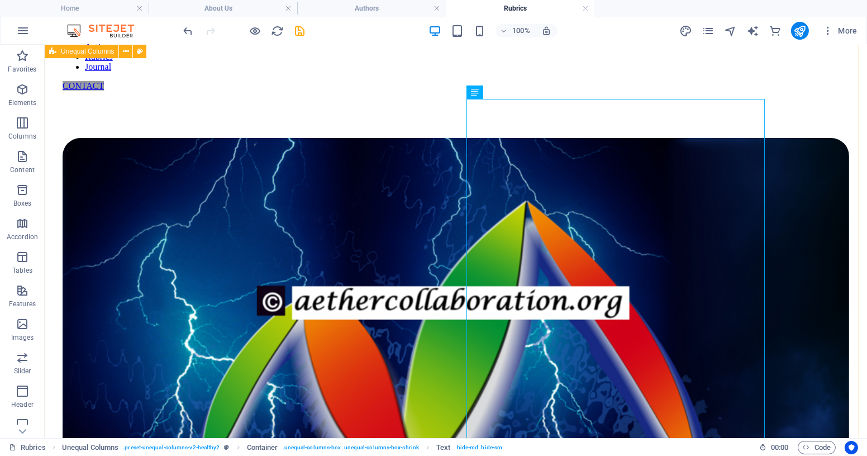
scroll to position [160, 0]
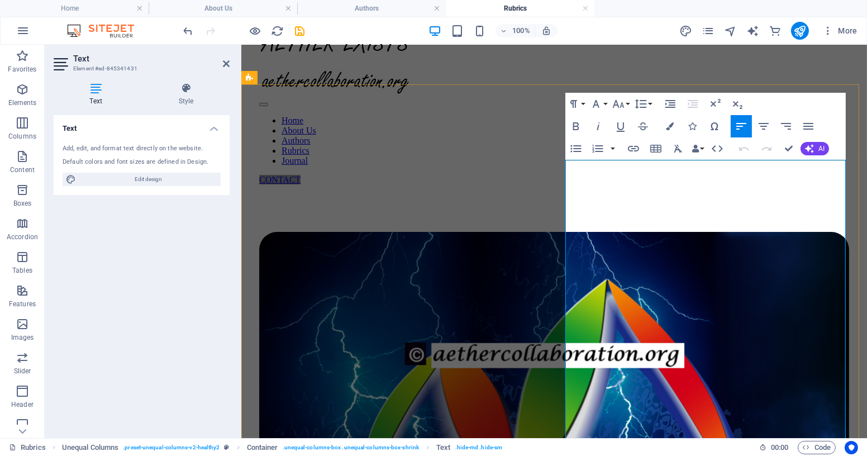
scroll to position [101, 0]
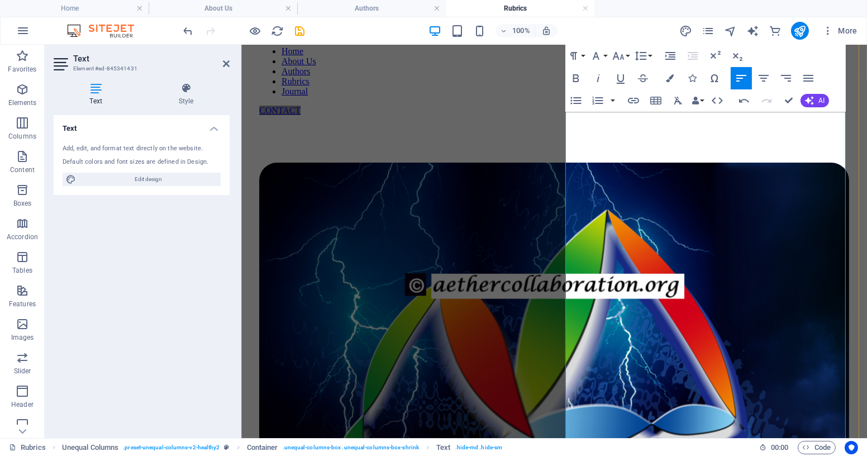
scroll to position [129, 0]
drag, startPoint x: 596, startPoint y: 219, endPoint x: 664, endPoint y: 250, distance: 74.3
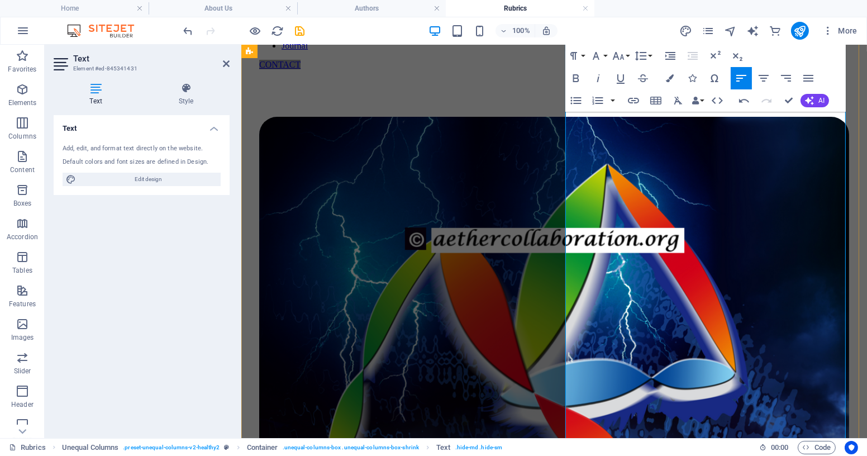
scroll to position [179, 0]
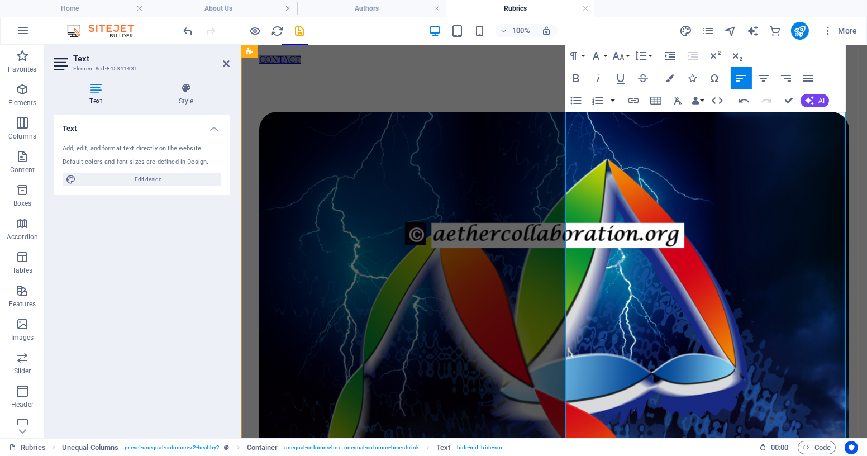
drag, startPoint x: 661, startPoint y: 246, endPoint x: 600, endPoint y: 260, distance: 63.2
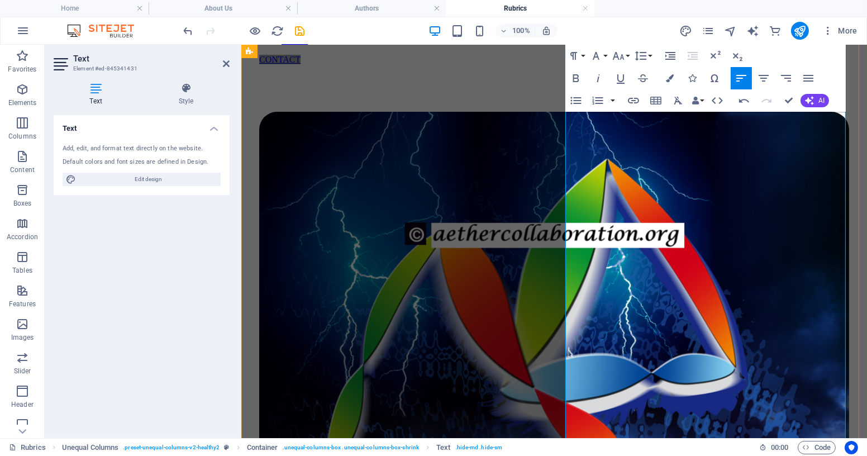
drag, startPoint x: 593, startPoint y: 213, endPoint x: 676, endPoint y: 220, distance: 83.0
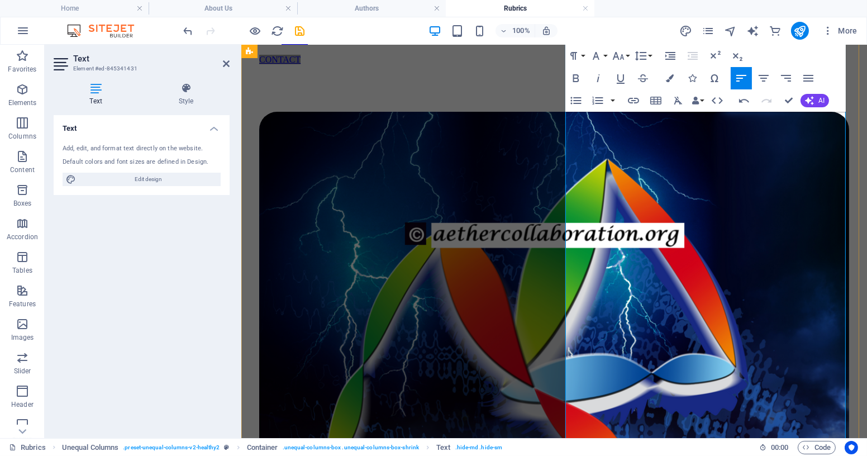
copy p "(structure prompt)"
drag, startPoint x: 725, startPoint y: 263, endPoint x: 732, endPoint y: 269, distance: 9.2
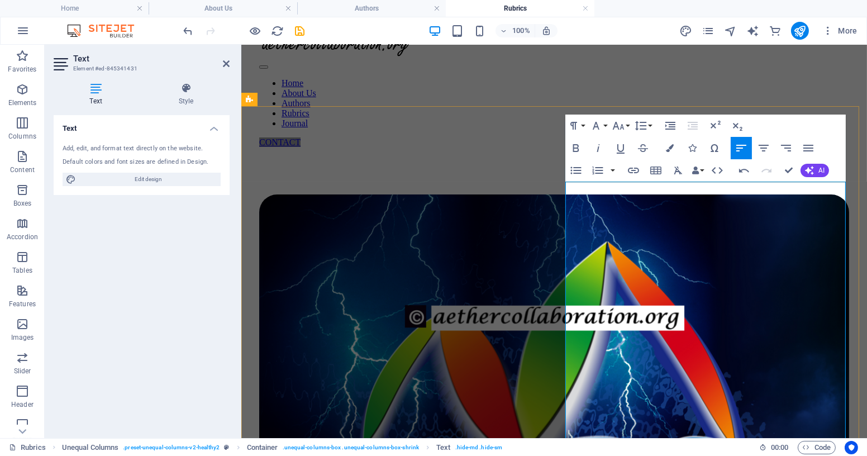
scroll to position [101, 0]
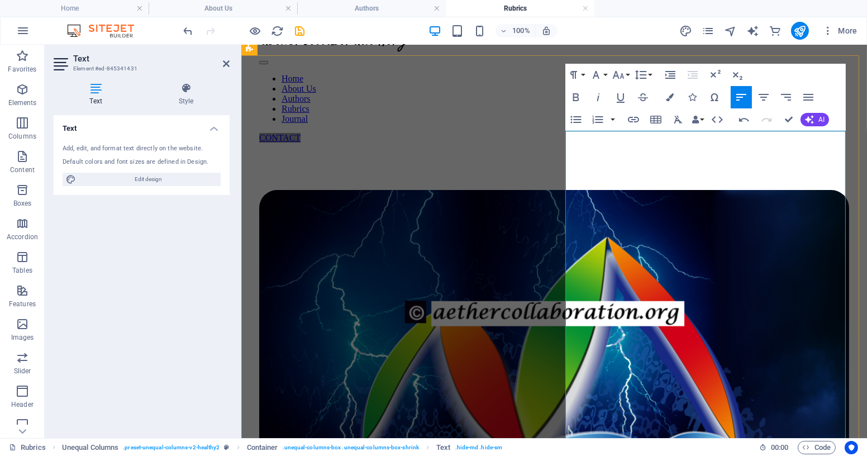
drag, startPoint x: 664, startPoint y: 251, endPoint x: 564, endPoint y: 258, distance: 100.3
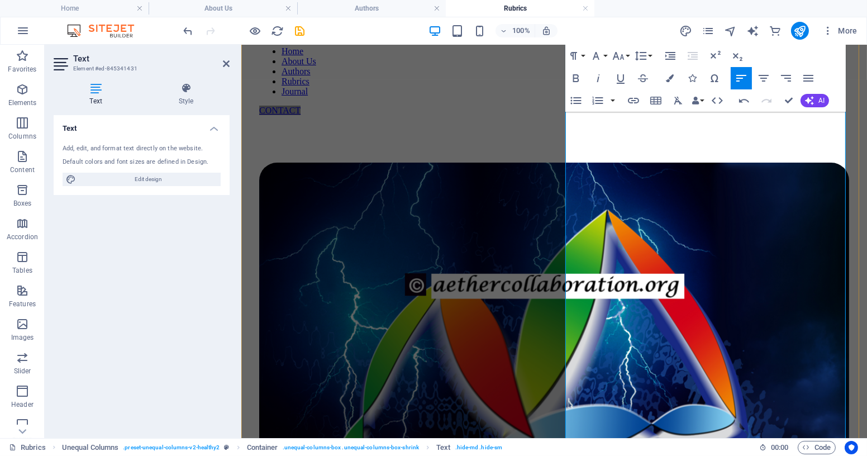
scroll to position [129, 0]
drag, startPoint x: 578, startPoint y: 311, endPoint x: 621, endPoint y: 311, distance: 43.6
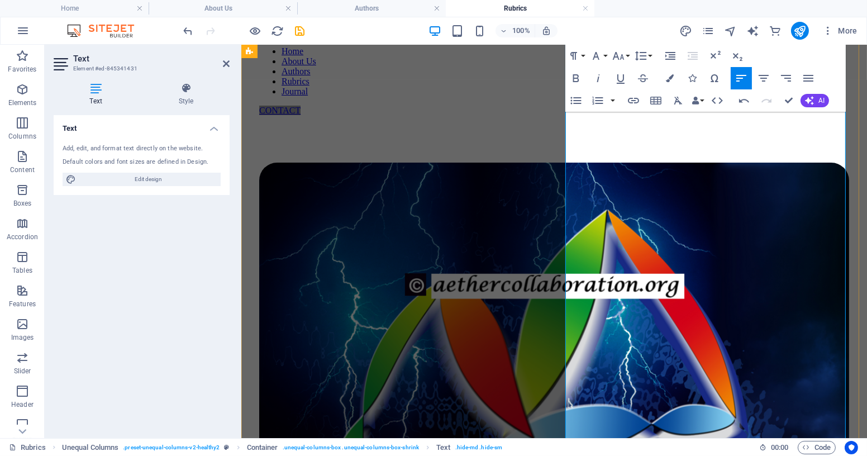
drag, startPoint x: 599, startPoint y: 263, endPoint x: 606, endPoint y: 266, distance: 8.3
drag, startPoint x: 701, startPoint y: 263, endPoint x: 743, endPoint y: 267, distance: 42.7
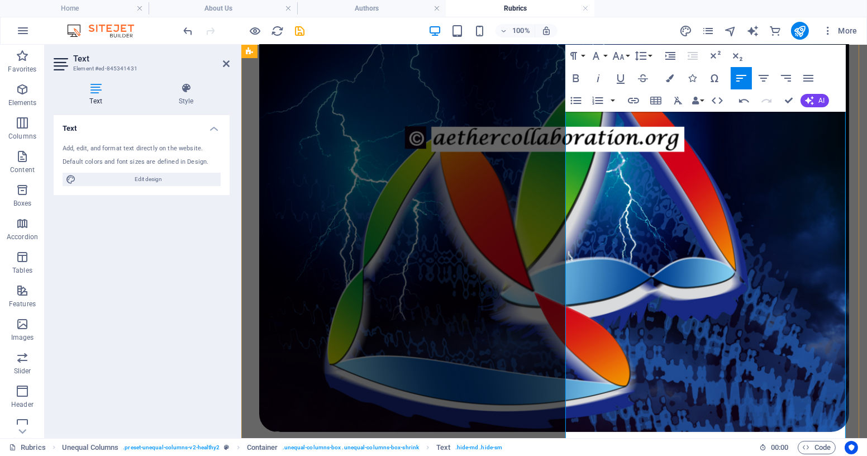
scroll to position [281, 0]
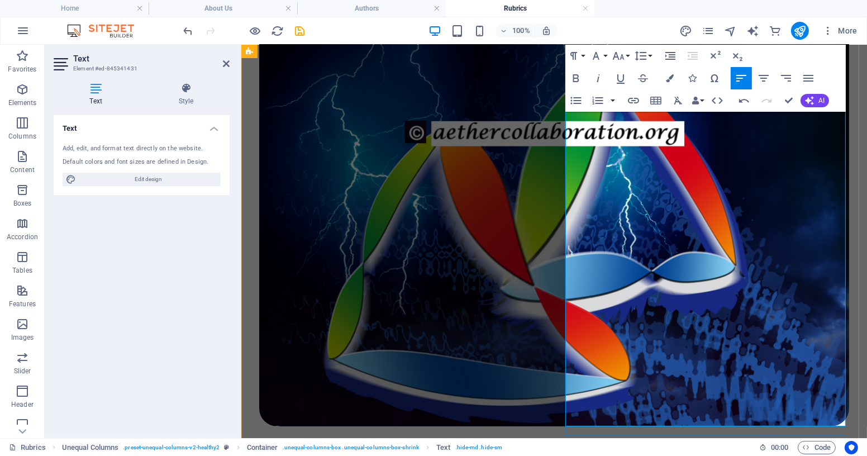
drag, startPoint x: 762, startPoint y: 260, endPoint x: 709, endPoint y: 287, distance: 58.7
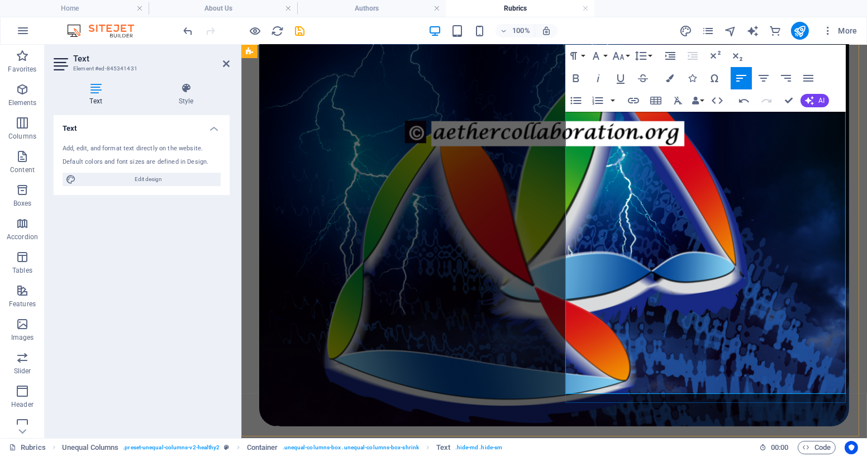
drag, startPoint x: 729, startPoint y: 292, endPoint x: 667, endPoint y: 320, distance: 67.3
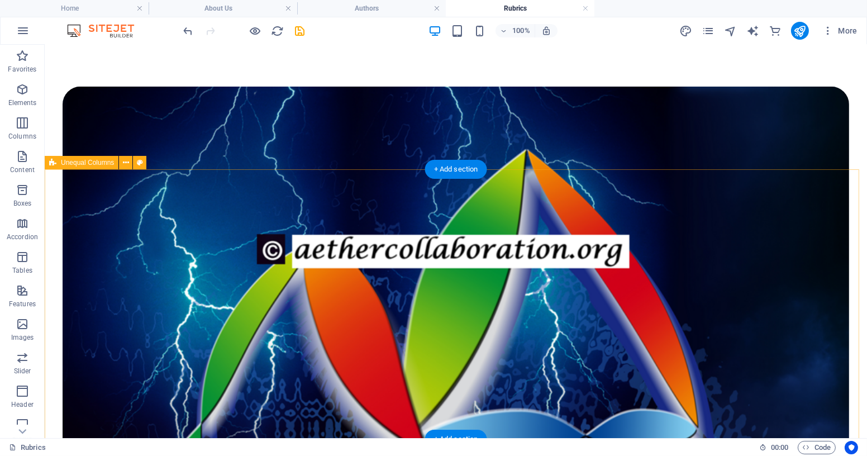
scroll to position [1144, 0]
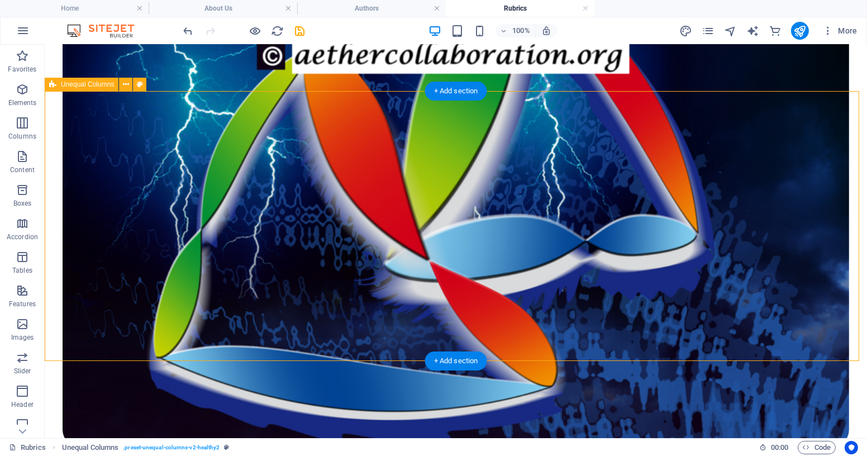
scroll to position [1348, 0]
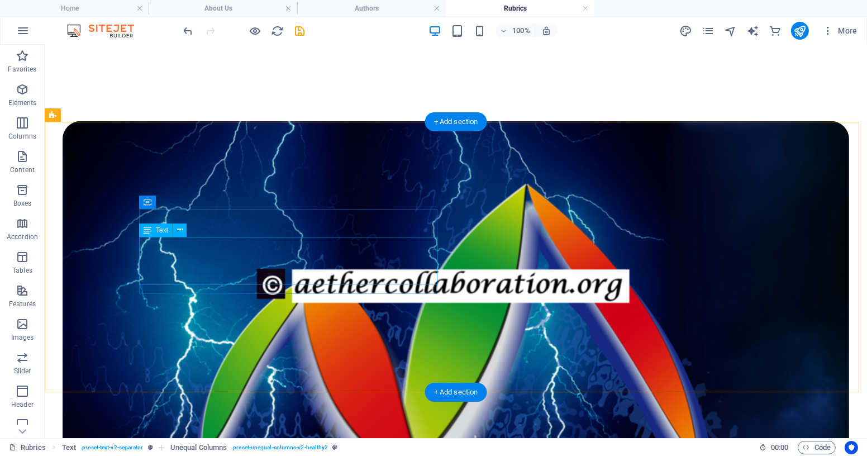
scroll to position [1094, 0]
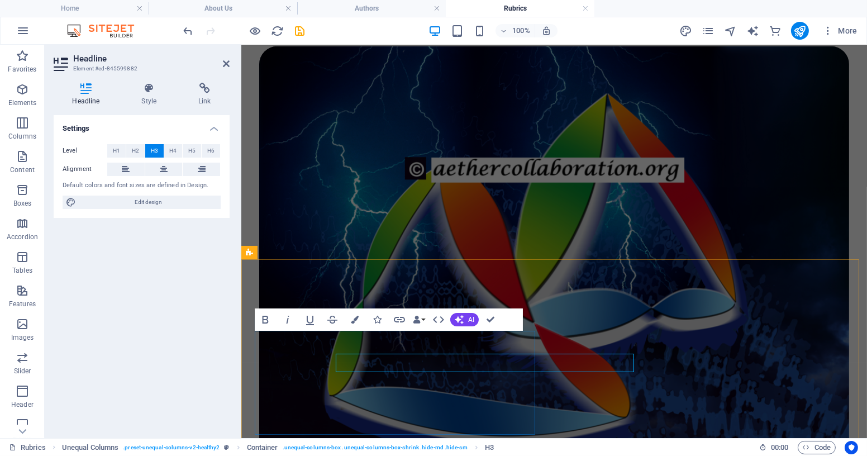
scroll to position [1098, 0]
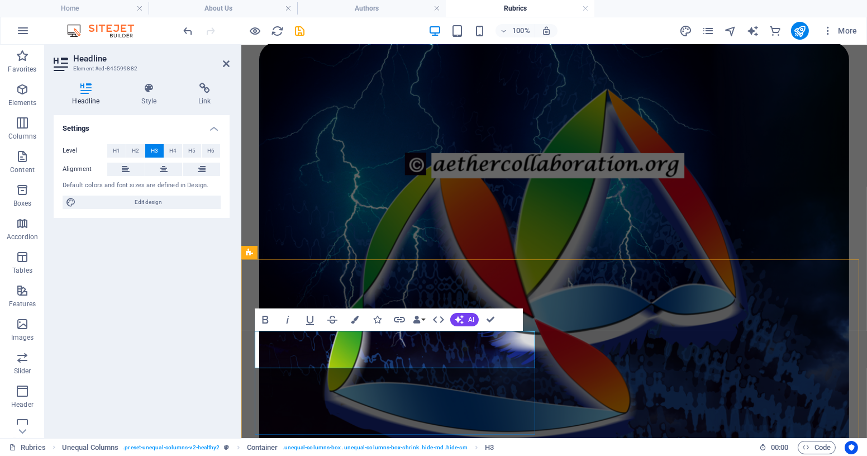
drag, startPoint x: 360, startPoint y: 339, endPoint x: 367, endPoint y: 352, distance: 14.8
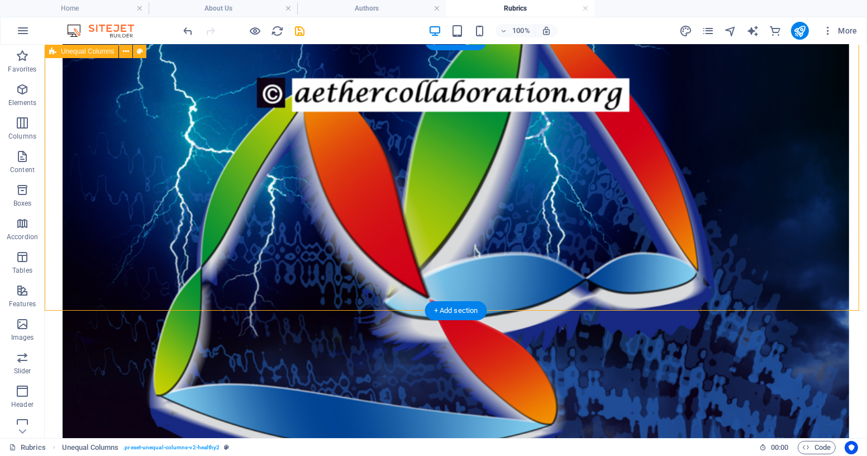
scroll to position [1273, 0]
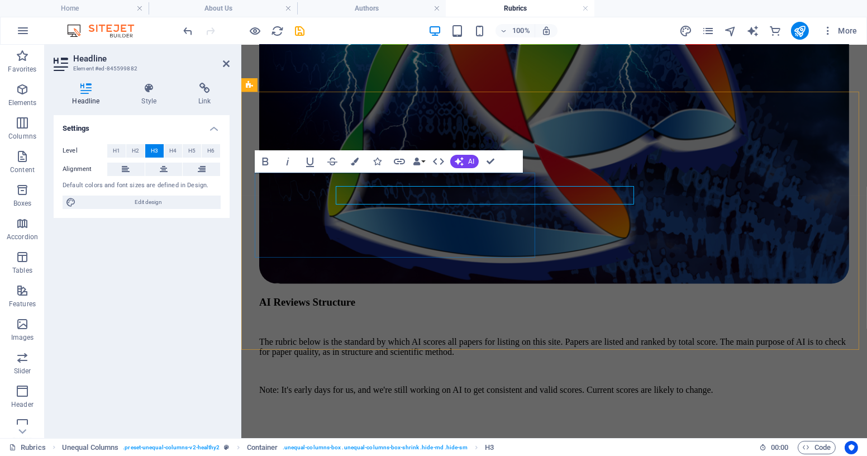
scroll to position [1266, 0]
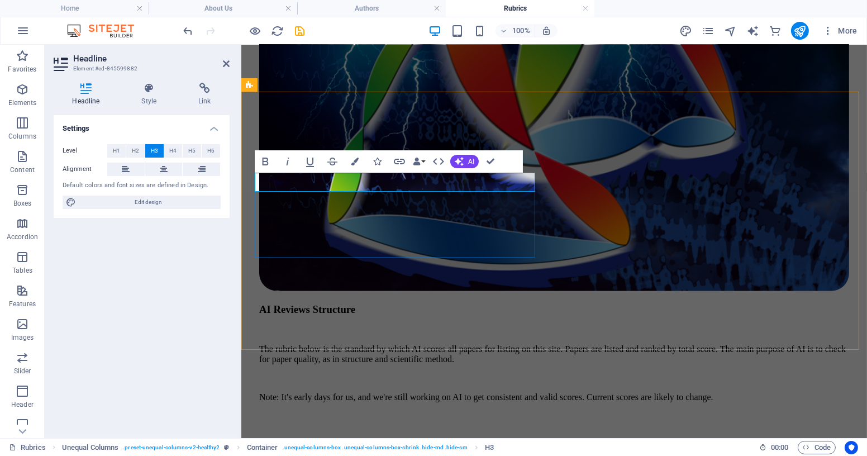
drag, startPoint x: 369, startPoint y: 184, endPoint x: 502, endPoint y: 185, distance: 133.0
copy h3 "Structure and Content"
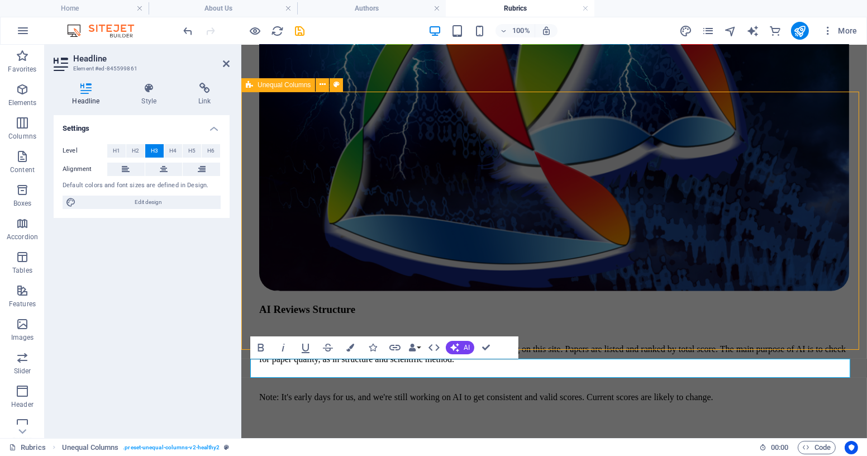
scroll to position [1273, 0]
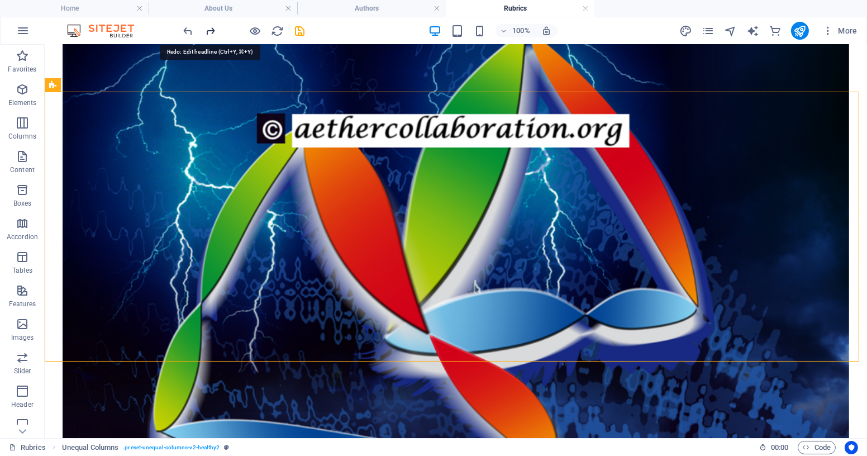
click at [208, 32] on icon "redo" at bounding box center [211, 31] width 13 height 13
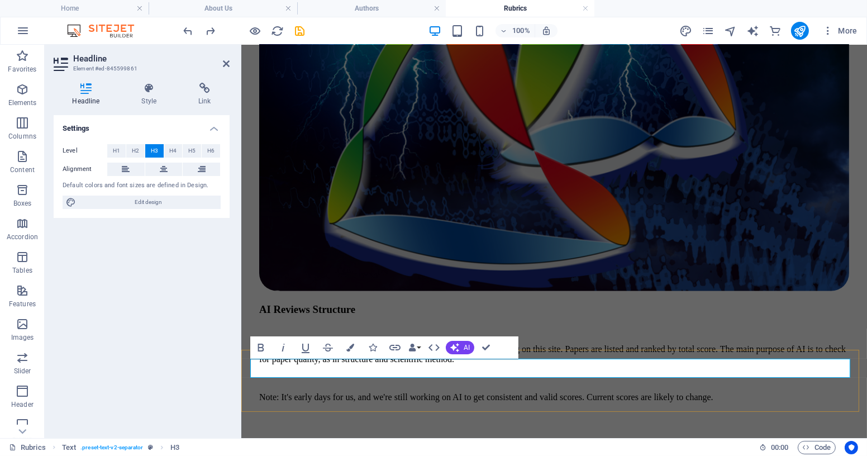
drag, startPoint x: 329, startPoint y: 372, endPoint x: 317, endPoint y: 369, distance: 12.6
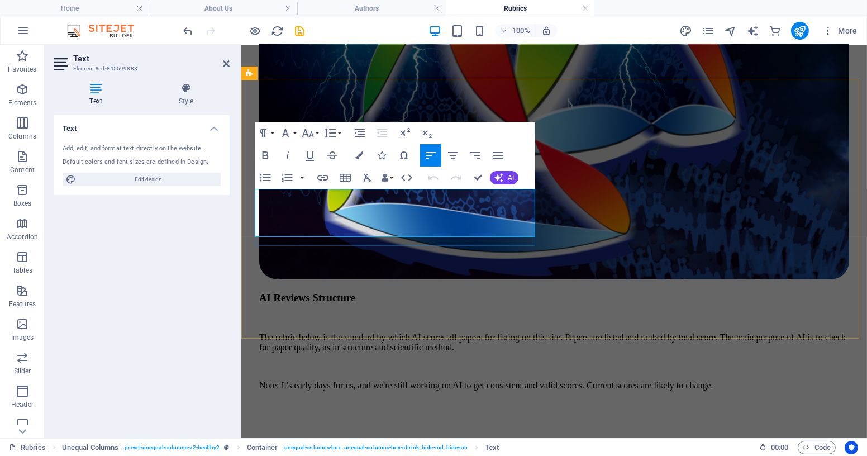
drag, startPoint x: 357, startPoint y: 211, endPoint x: 421, endPoint y: 227, distance: 66.1
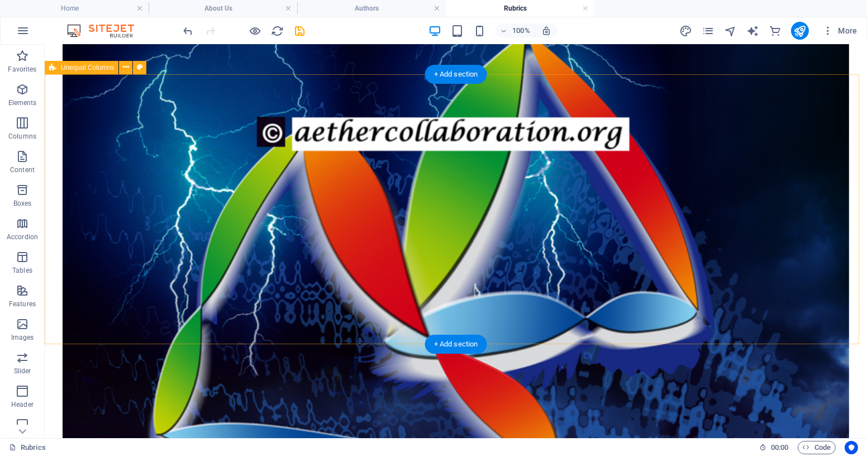
scroll to position [1189, 0]
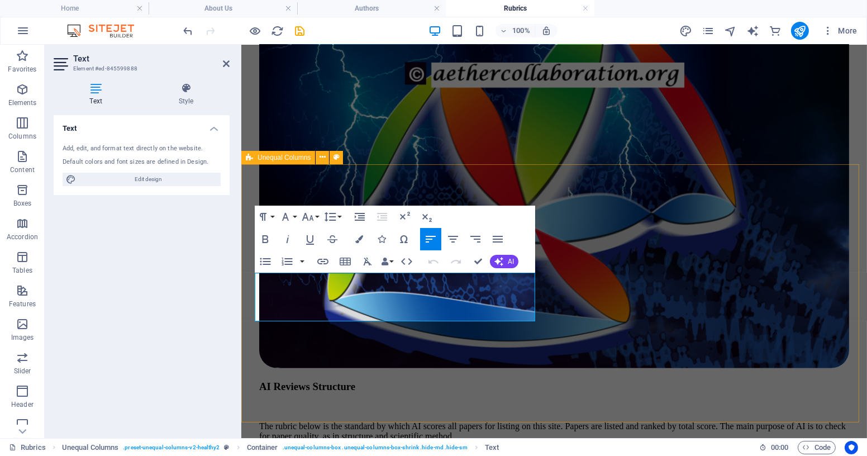
scroll to position [1193, 0]
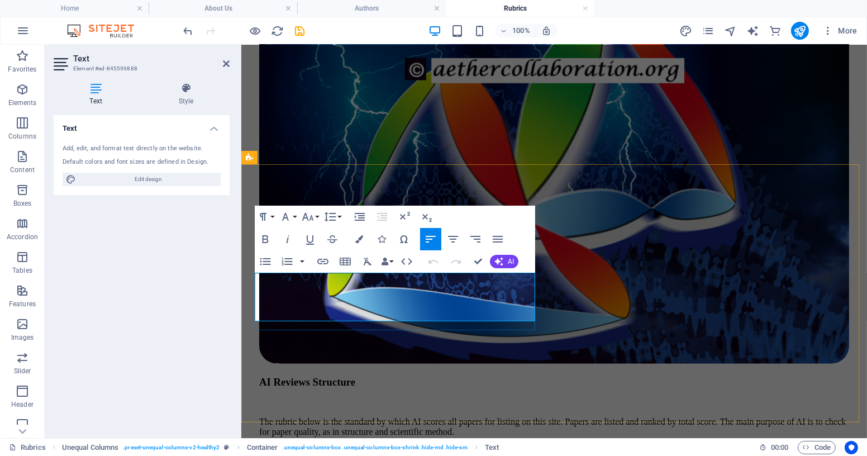
drag, startPoint x: 373, startPoint y: 279, endPoint x: 251, endPoint y: 274, distance: 121.4
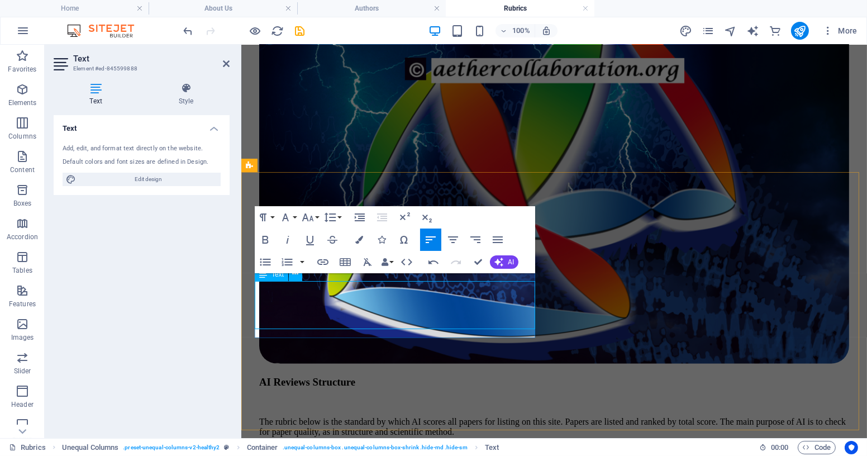
scroll to position [1185, 0]
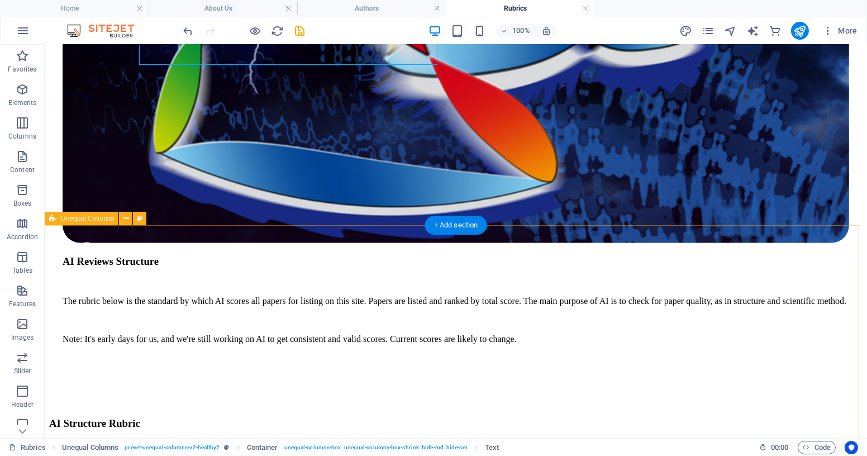
scroll to position [1554, 0]
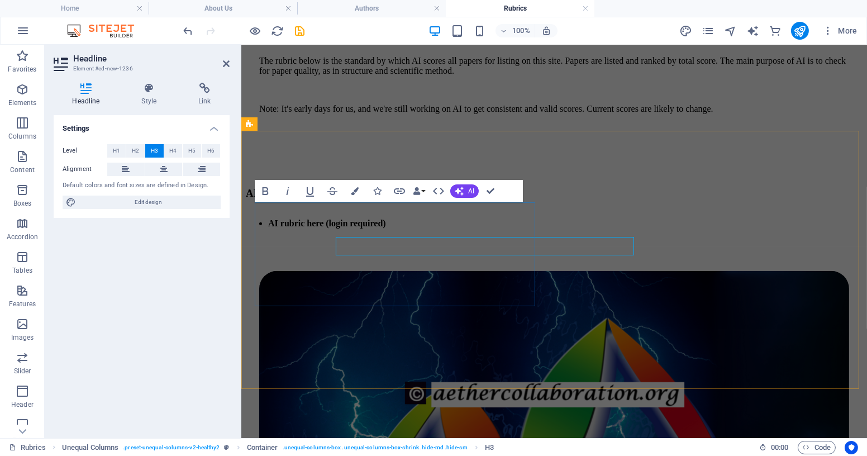
scroll to position [1546, 0]
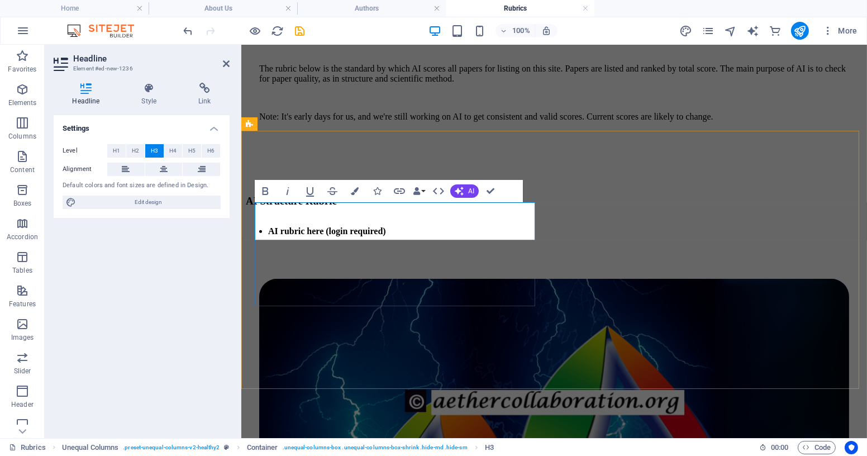
drag, startPoint x: 311, startPoint y: 211, endPoint x: 444, endPoint y: 212, distance: 132.5
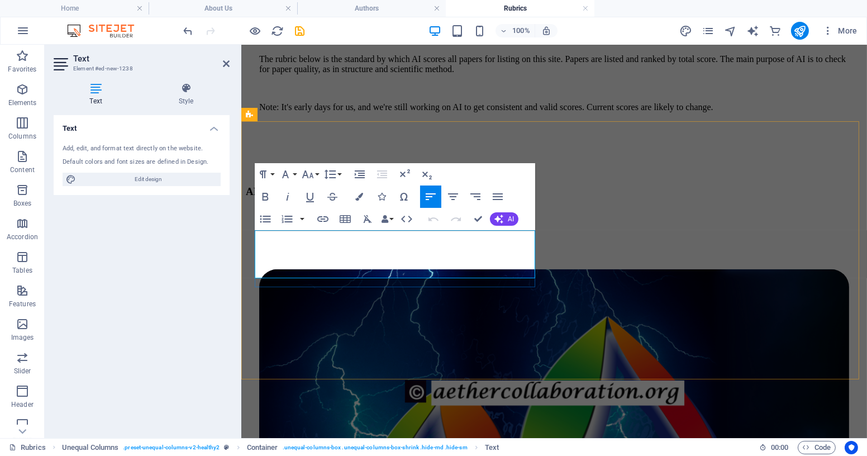
drag, startPoint x: 473, startPoint y: 238, endPoint x: 513, endPoint y: 237, distance: 39.7
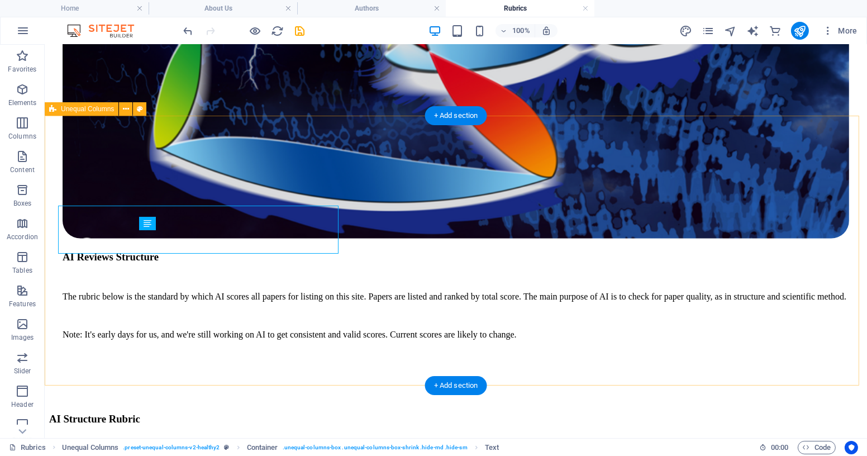
scroll to position [1581, 0]
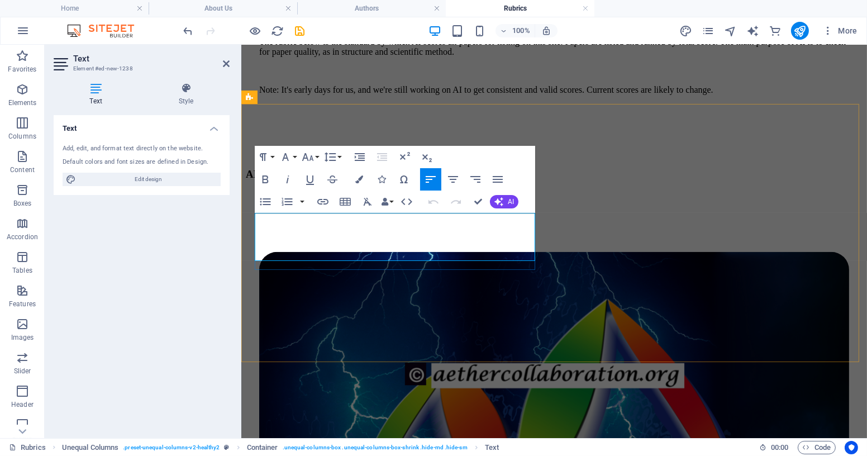
drag, startPoint x: 282, startPoint y: 252, endPoint x: 290, endPoint y: 253, distance: 8.4
drag, startPoint x: 325, startPoint y: 252, endPoint x: 335, endPoint y: 253, distance: 9.6
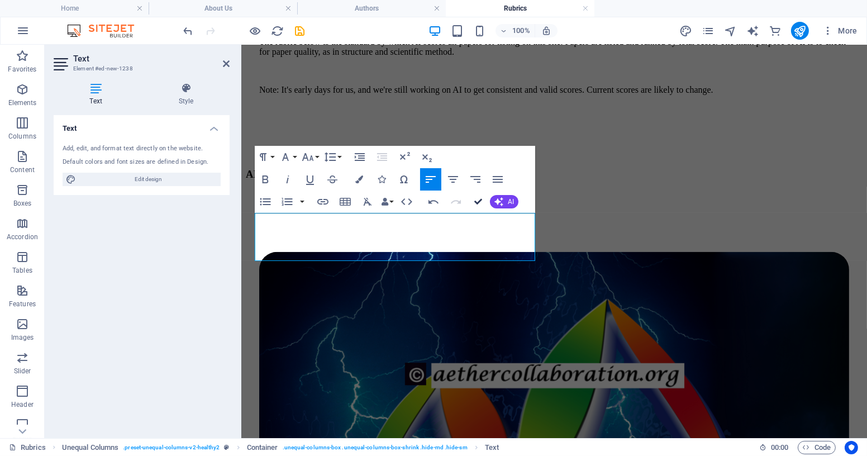
scroll to position [1598, 0]
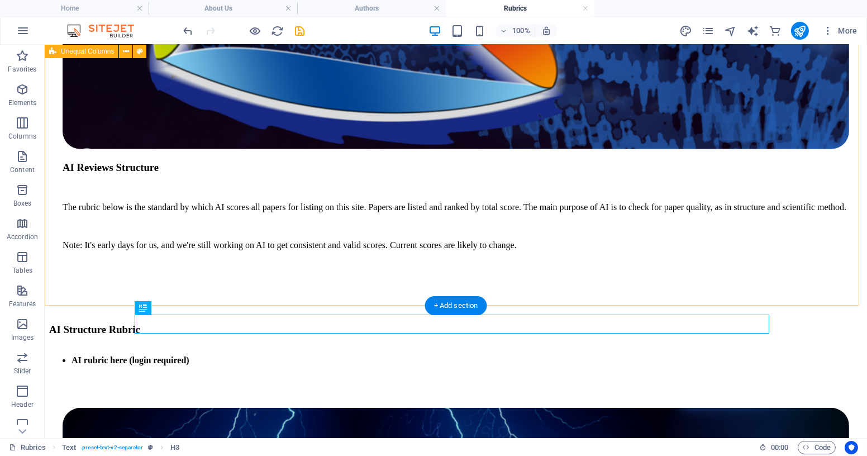
scroll to position [1610, 0]
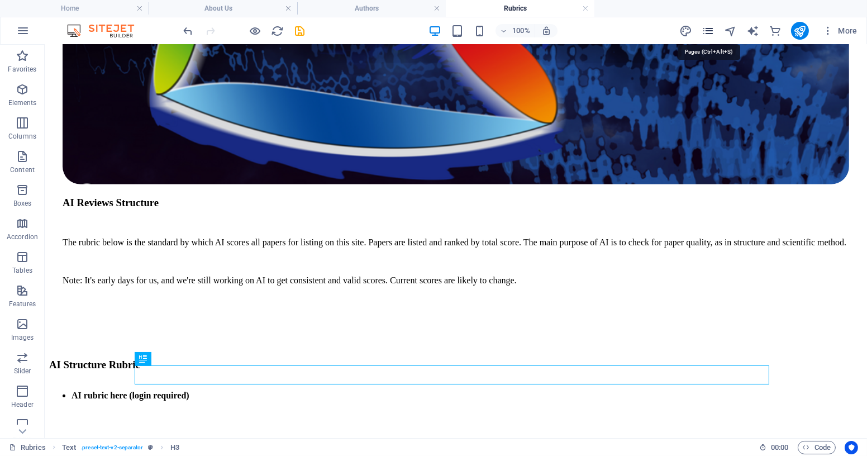
click at [709, 31] on icon "pages" at bounding box center [708, 31] width 13 height 13
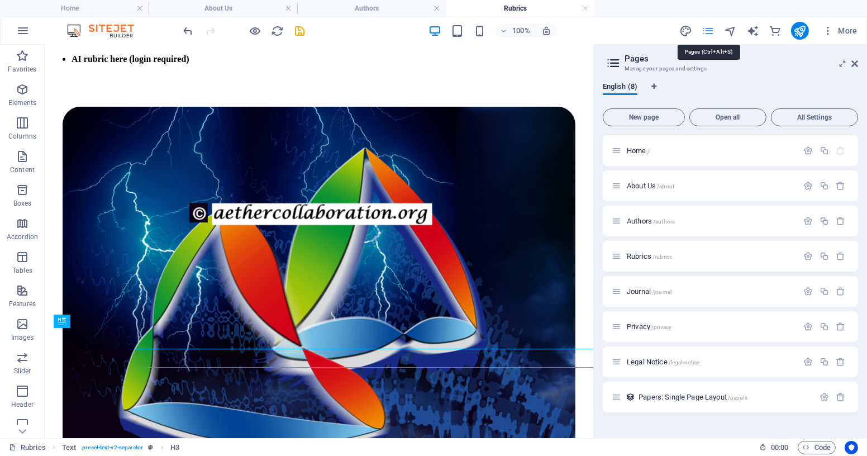
scroll to position [1626, 0]
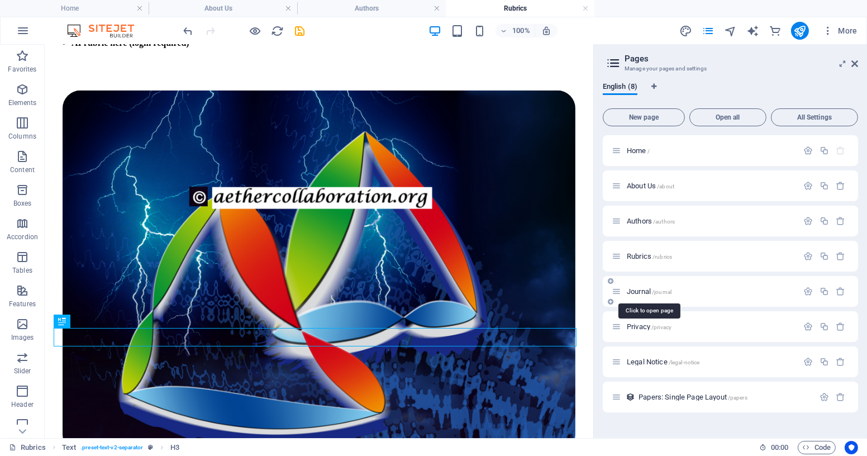
click at [642, 289] on span "Journal /journal" at bounding box center [649, 291] width 45 height 8
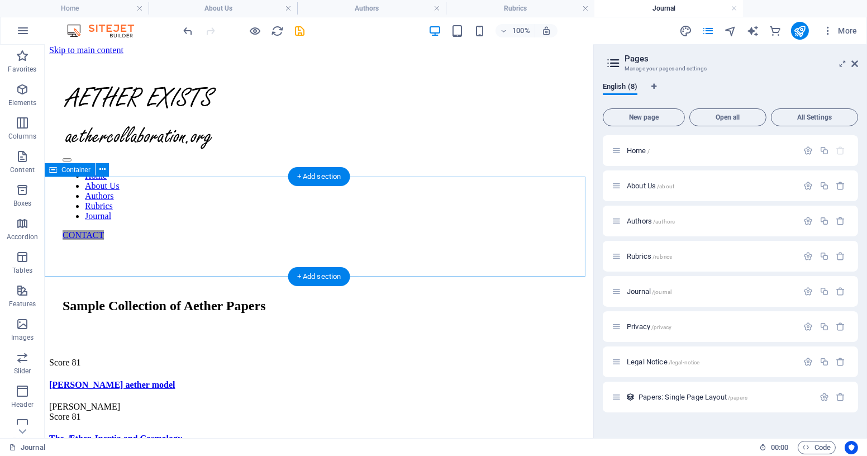
scroll to position [0, 0]
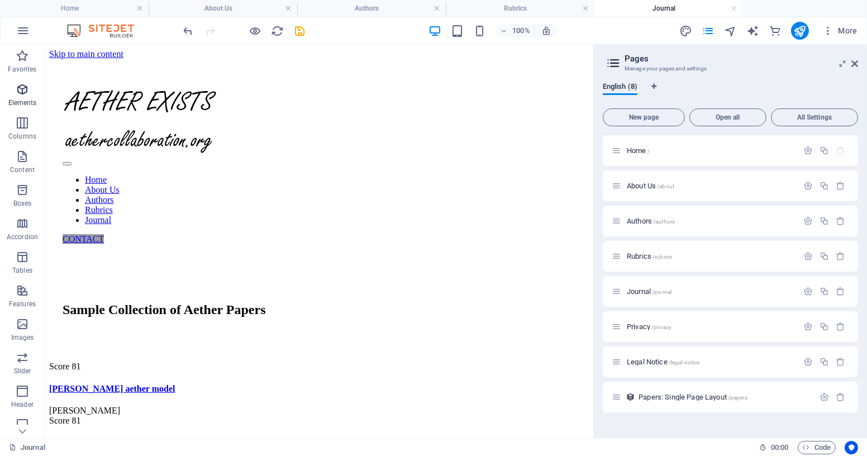
click at [25, 94] on icon "button" at bounding box center [22, 89] width 13 height 13
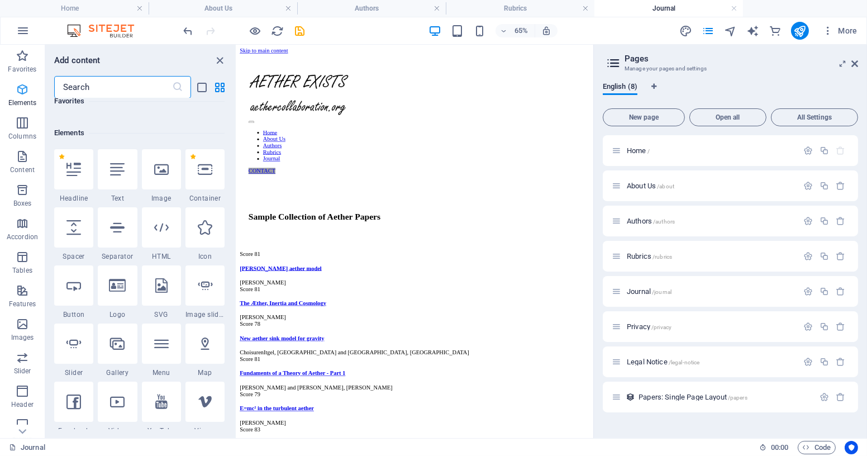
scroll to position [118, 0]
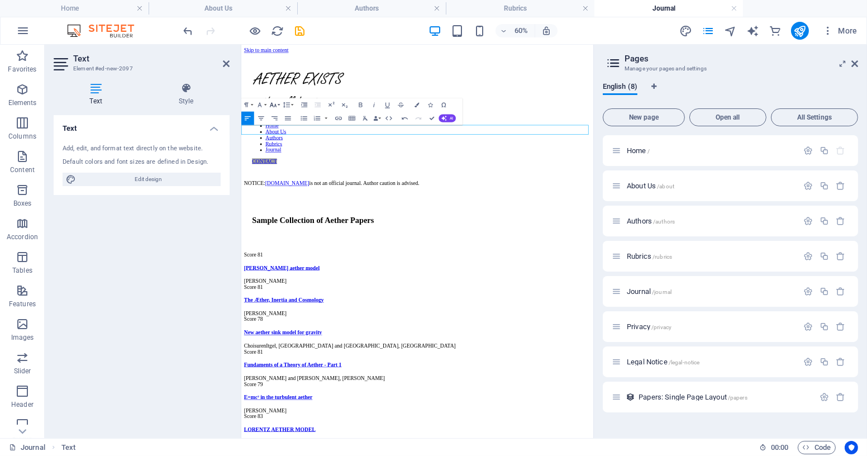
click at [278, 106] on button "Font Size" at bounding box center [274, 104] width 13 height 13
click at [269, 132] on link "24" at bounding box center [270, 135] width 24 height 10
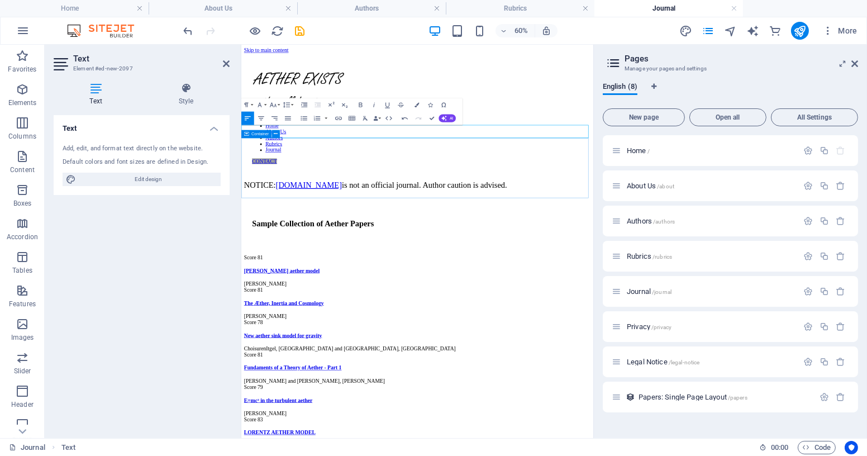
click at [376, 295] on div "Sample Collection of Aether Papers" at bounding box center [534, 345] width 578 height 100
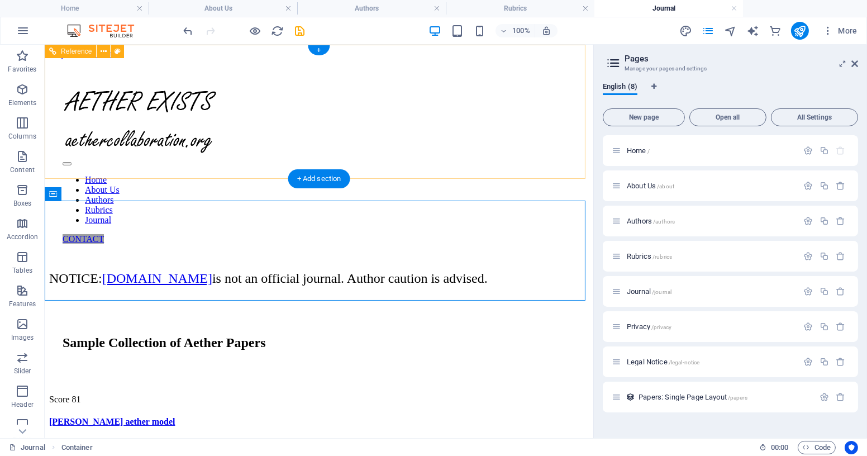
click at [392, 140] on div "Home About Us Authors Rubrics Journal CONTACT" at bounding box center [319, 160] width 540 height 203
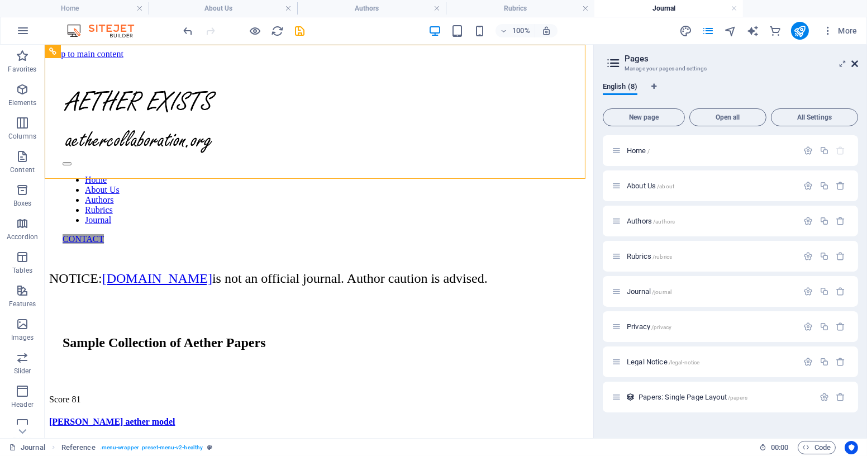
drag, startPoint x: 856, startPoint y: 62, endPoint x: 716, endPoint y: 32, distance: 143.5
click at [856, 62] on icon at bounding box center [855, 63] width 7 height 9
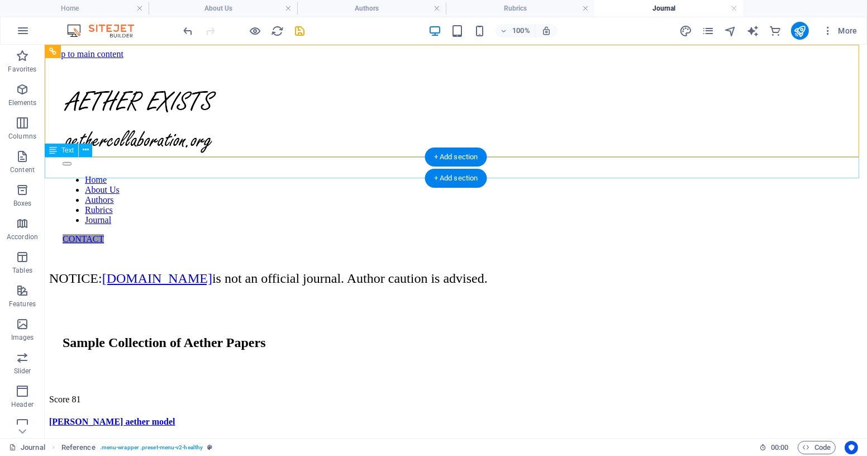
click at [182, 271] on div "NOTICE: [DOMAIN_NAME] is not an official journal. Author caution is advised." at bounding box center [456, 278] width 814 height 15
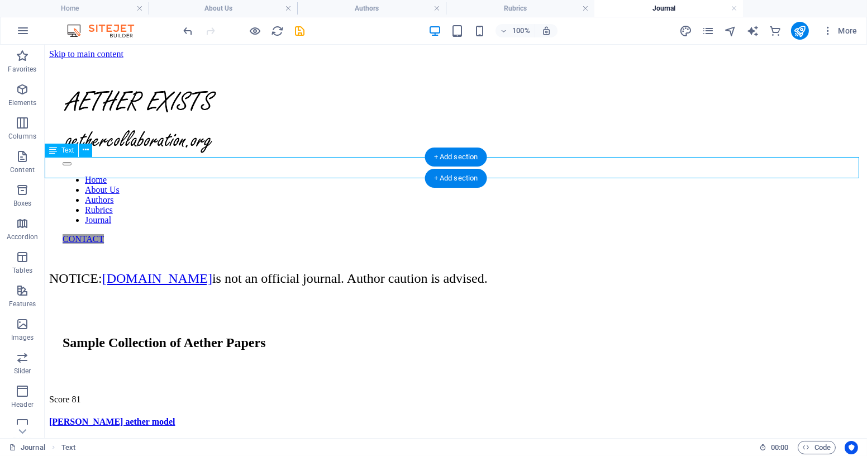
click at [176, 271] on div "NOTICE: [DOMAIN_NAME] is not an official journal. Author caution is advised." at bounding box center [456, 278] width 814 height 15
click at [181, 271] on div "NOTICE: [DOMAIN_NAME] is not an official journal. Author caution is advised." at bounding box center [456, 278] width 814 height 15
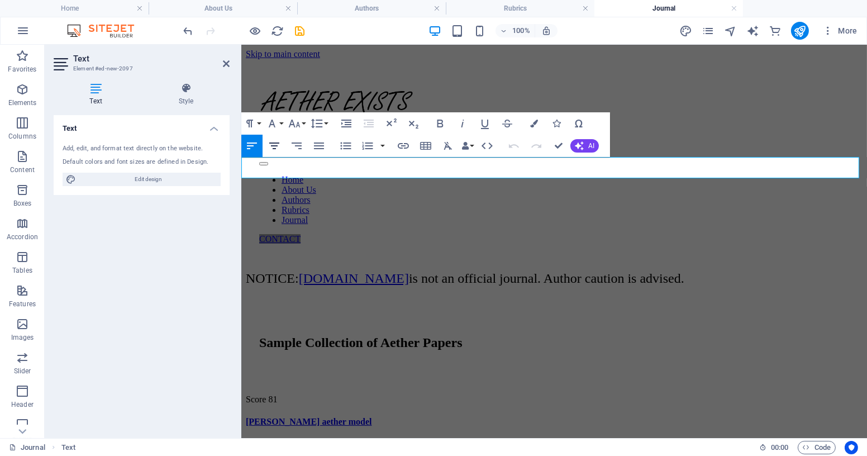
click at [277, 145] on icon "button" at bounding box center [274, 145] width 13 height 13
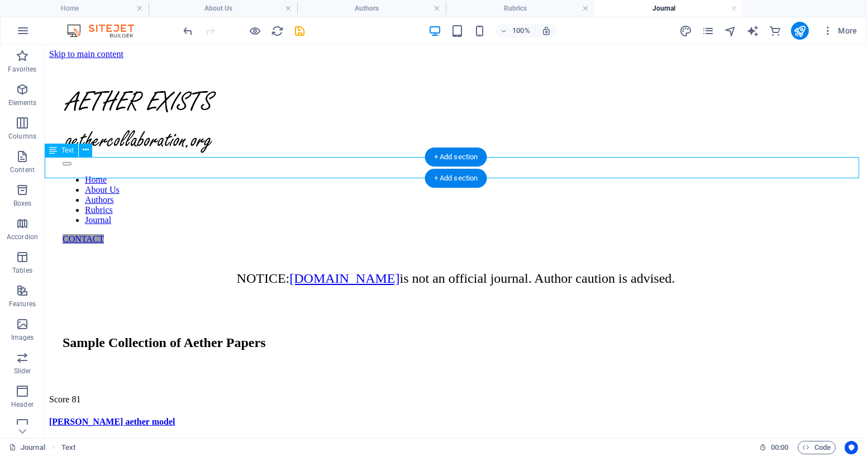
click at [357, 271] on div "NOTICE: [DOMAIN_NAME] is not an official journal. Author caution is advised." at bounding box center [456, 278] width 814 height 15
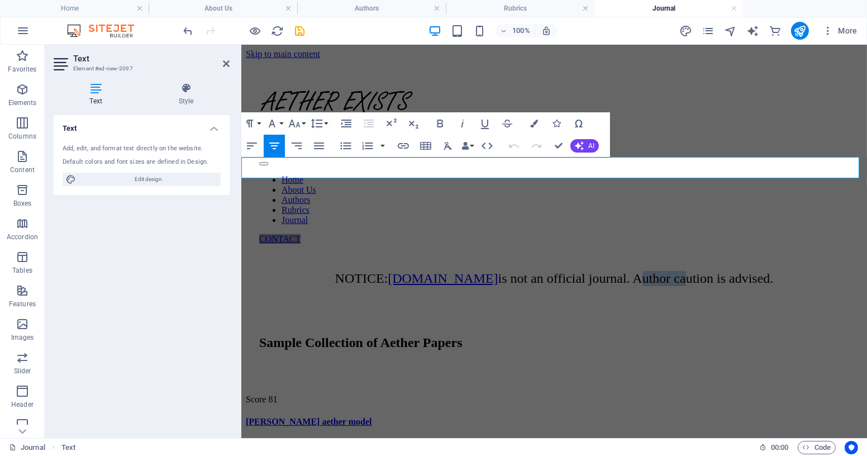
drag, startPoint x: 643, startPoint y: 166, endPoint x: 690, endPoint y: 169, distance: 46.5
click at [690, 271] on span "NOTICE: [DOMAIN_NAME] is not an official journal. Author caution is advised." at bounding box center [554, 278] width 439 height 15
click at [754, 271] on span "NOTICE: [DOMAIN_NAME] is not an official journal. Caution is advised." at bounding box center [553, 278] width 401 height 15
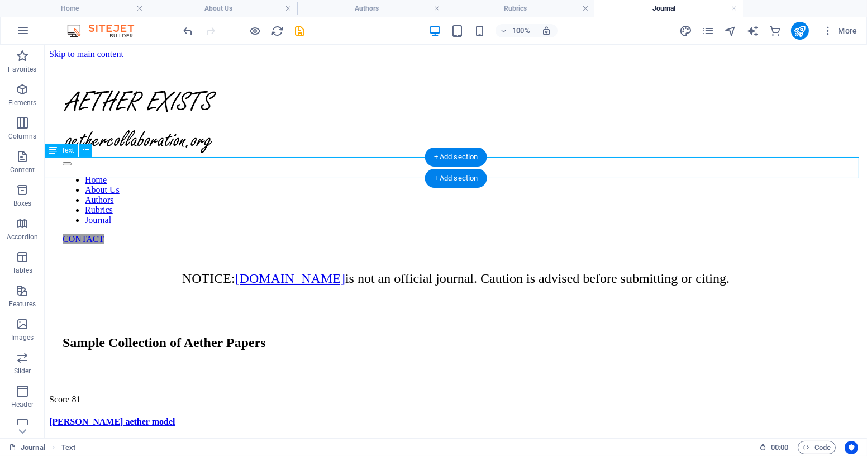
click at [403, 271] on div "NOTICE: [DOMAIN_NAME] is not an official journal. Caution is advised before sub…" at bounding box center [456, 278] width 814 height 15
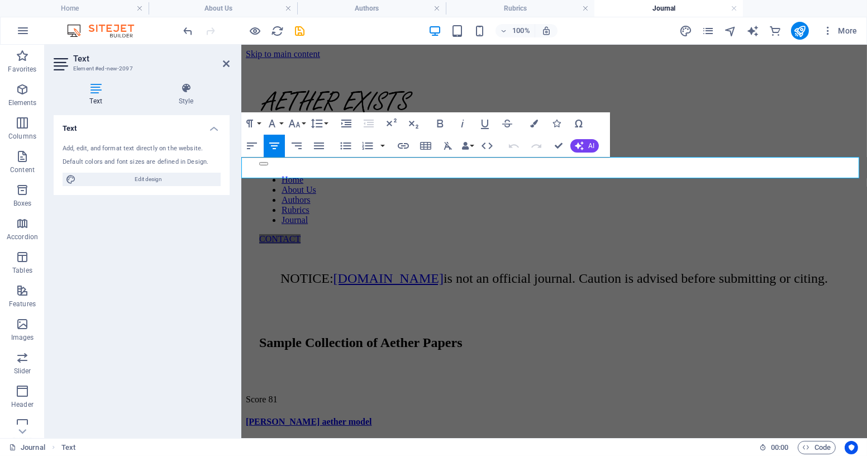
click at [531, 271] on span "NOTICE: [DOMAIN_NAME] is not an official journal. Caution is advised before sub…" at bounding box center [554, 278] width 548 height 15
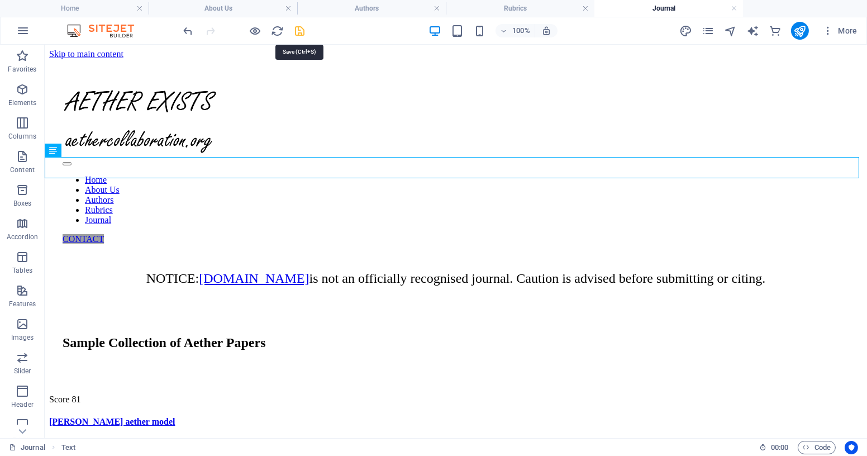
click at [298, 28] on icon "save" at bounding box center [300, 31] width 13 height 13
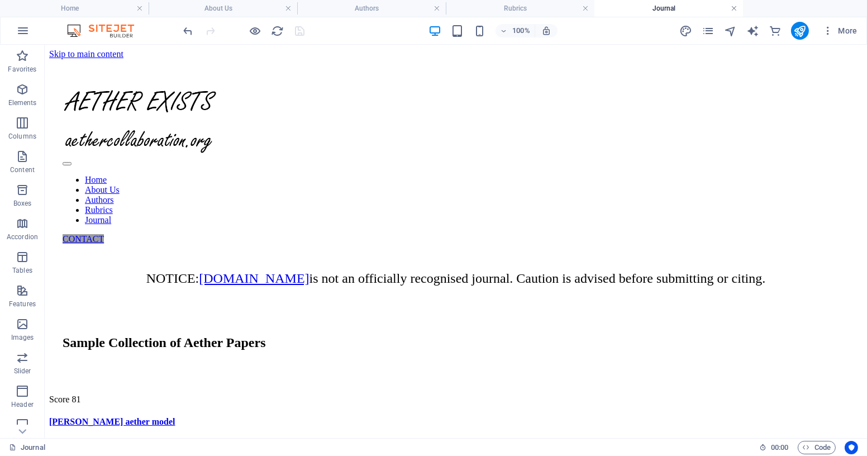
click at [734, 7] on link at bounding box center [734, 8] width 7 height 11
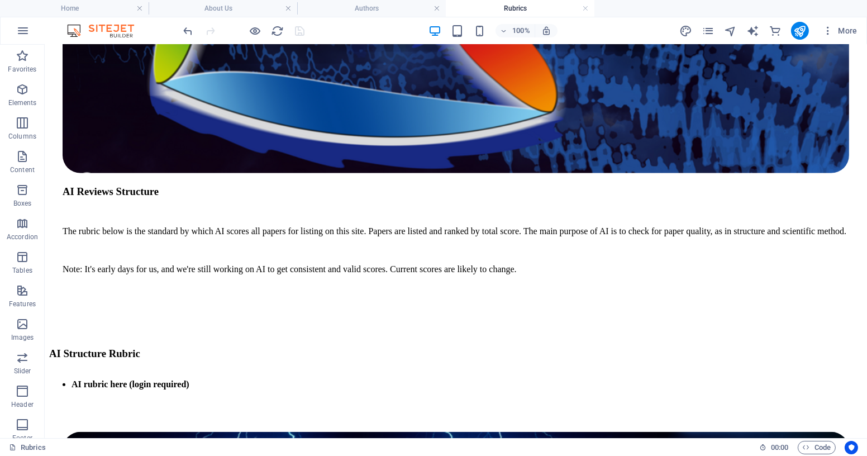
scroll to position [1620, 0]
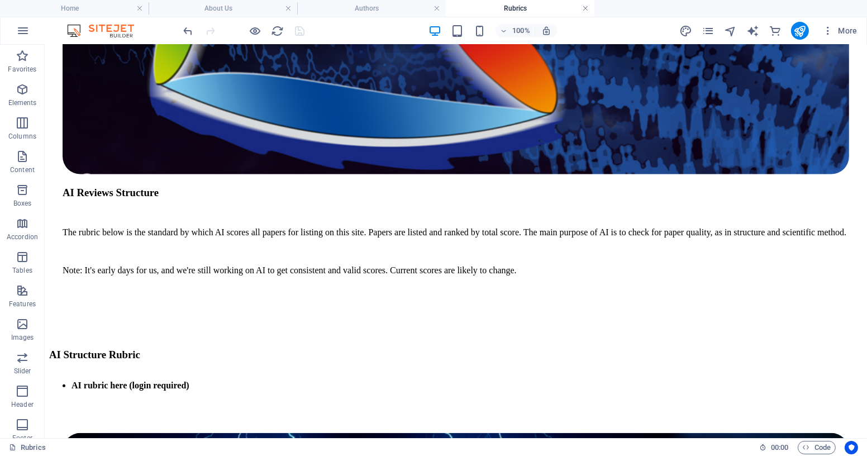
click at [586, 7] on link at bounding box center [585, 8] width 7 height 11
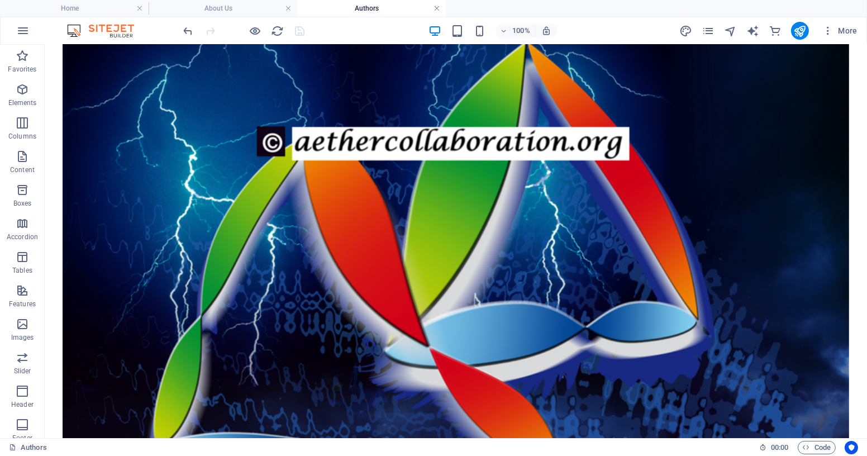
click at [436, 10] on link at bounding box center [437, 8] width 7 height 11
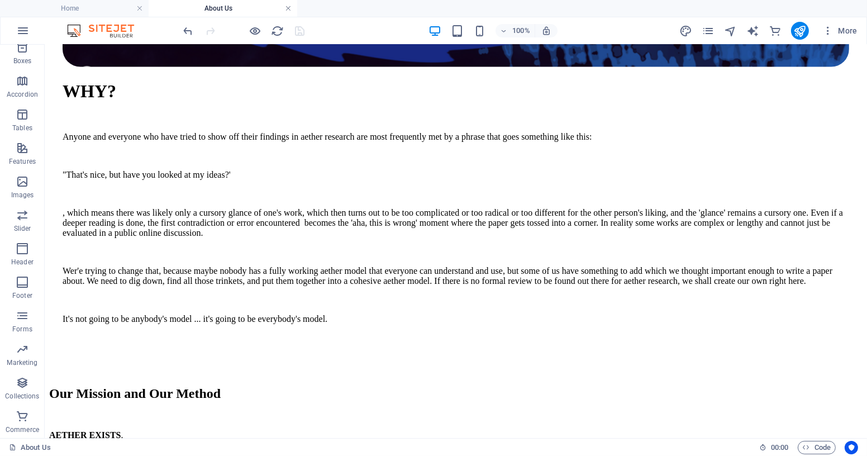
click at [288, 9] on link at bounding box center [288, 8] width 7 height 11
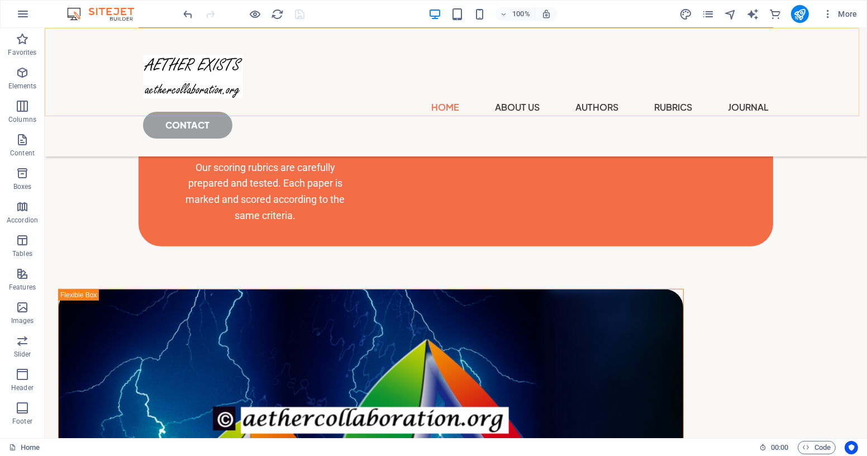
scroll to position [1265, 0]
